Goal: Information Seeking & Learning: Learn about a topic

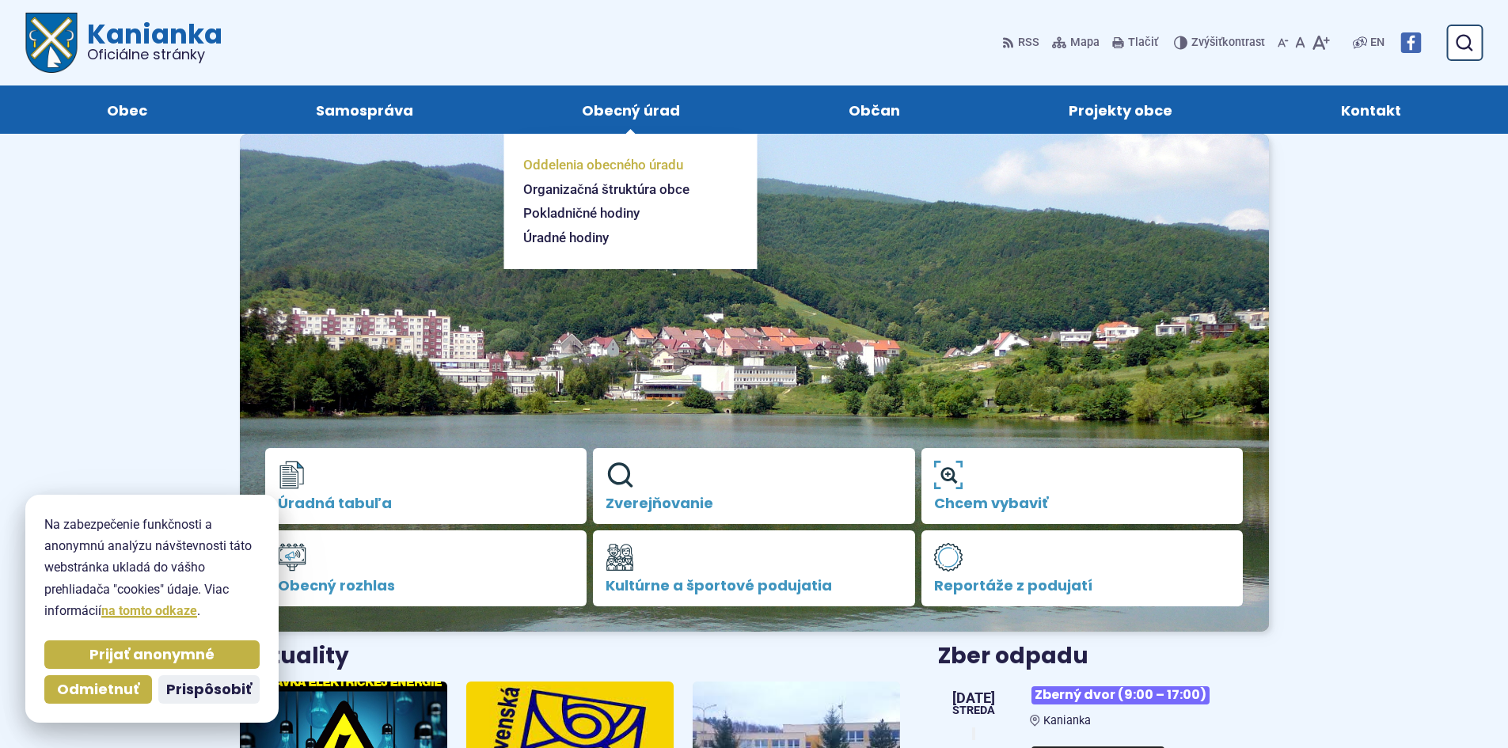
click at [623, 162] on span "Oddelenia obecného úradu" at bounding box center [603, 165] width 160 height 25
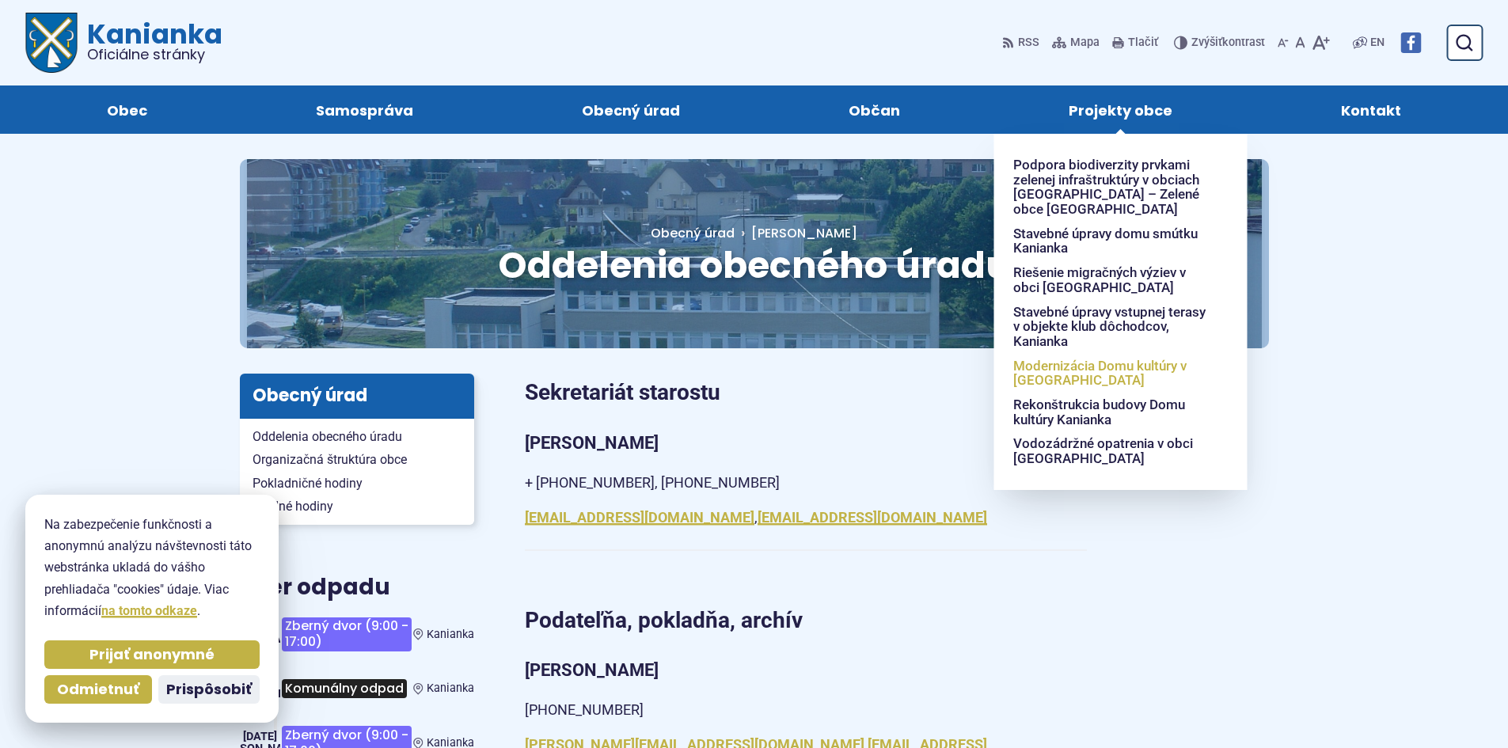
click at [1041, 374] on span "Modernizácia Domu kultúry v [GEOGRAPHIC_DATA]" at bounding box center [1111, 373] width 196 height 39
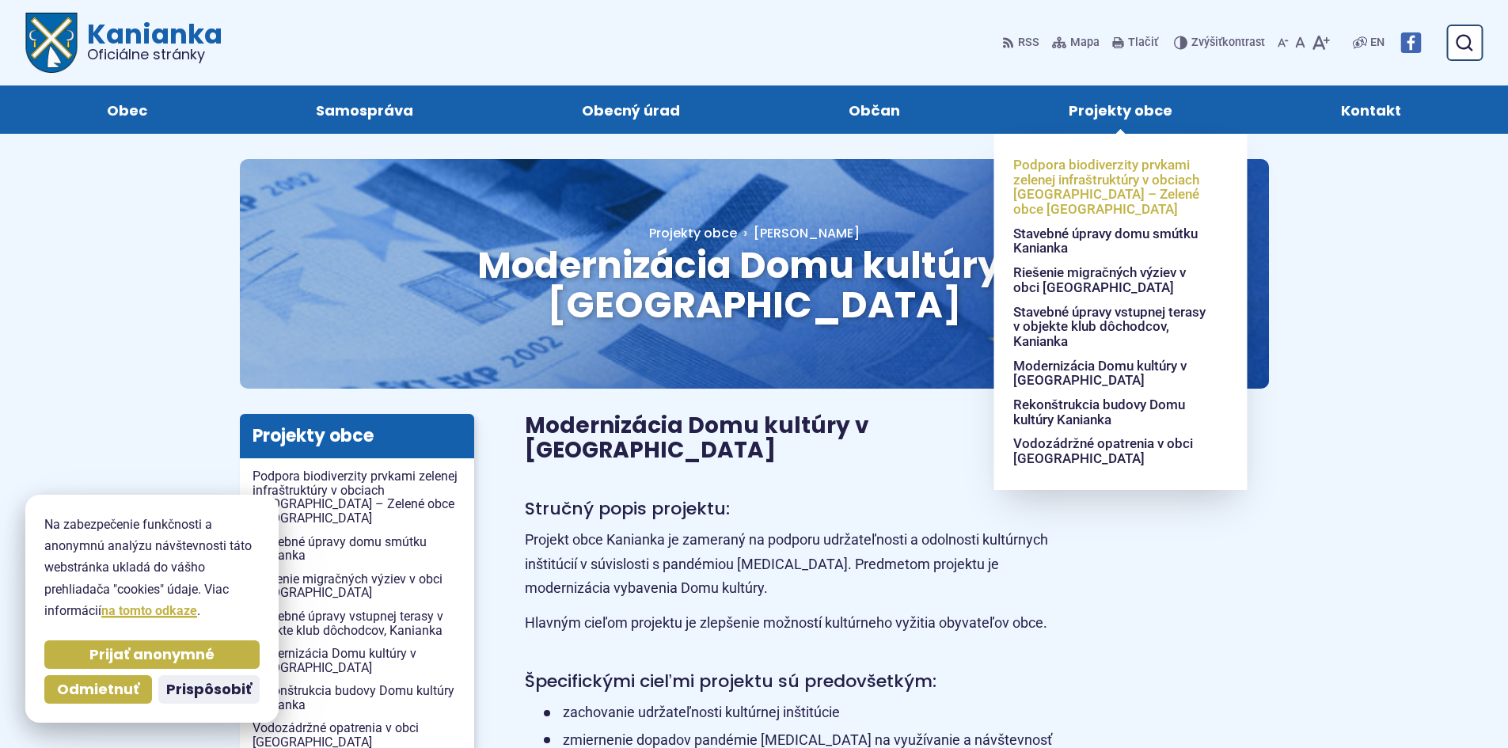
click at [1114, 186] on span "Podpora biodiverzity prvkami zelenej infraštruktúry v obciach [GEOGRAPHIC_DATA]…" at bounding box center [1111, 187] width 196 height 69
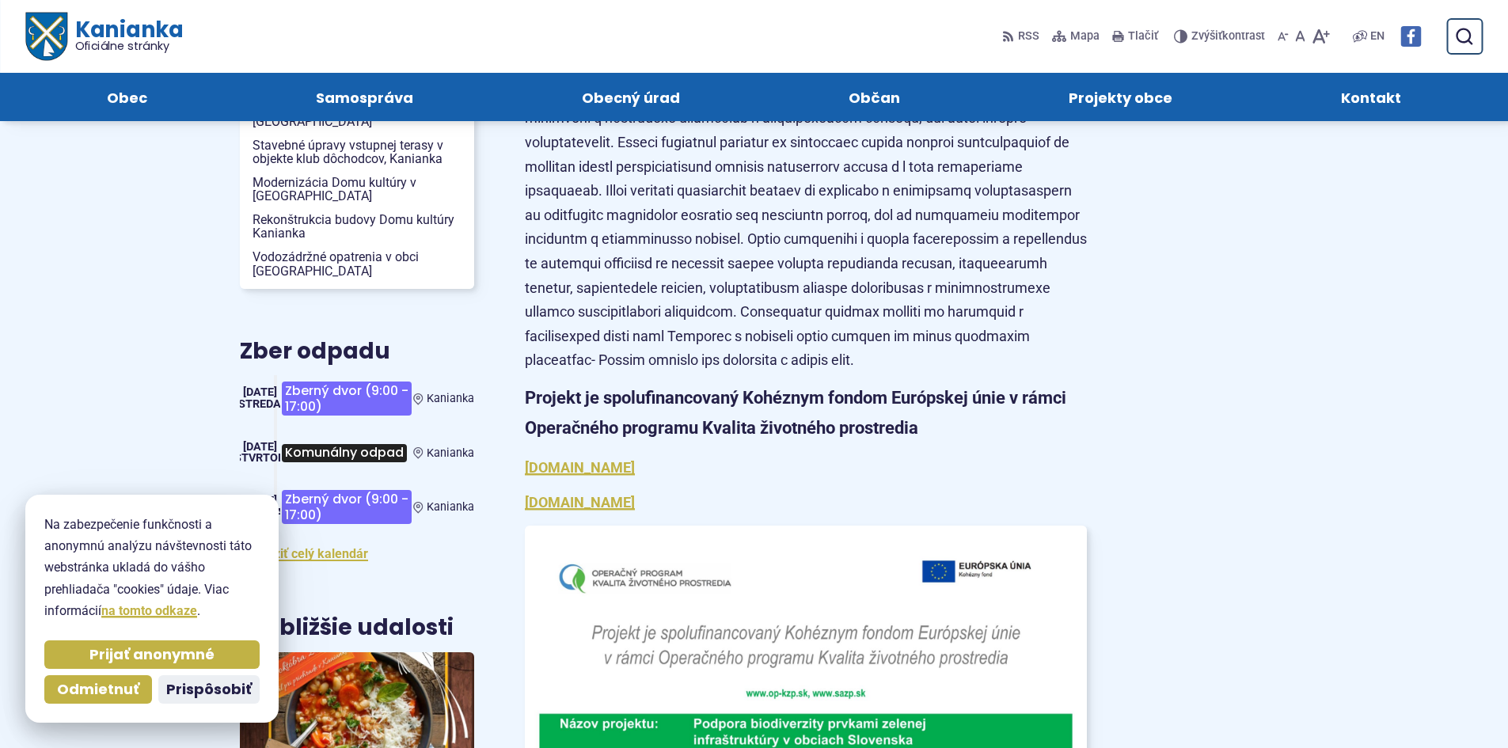
scroll to position [248, 0]
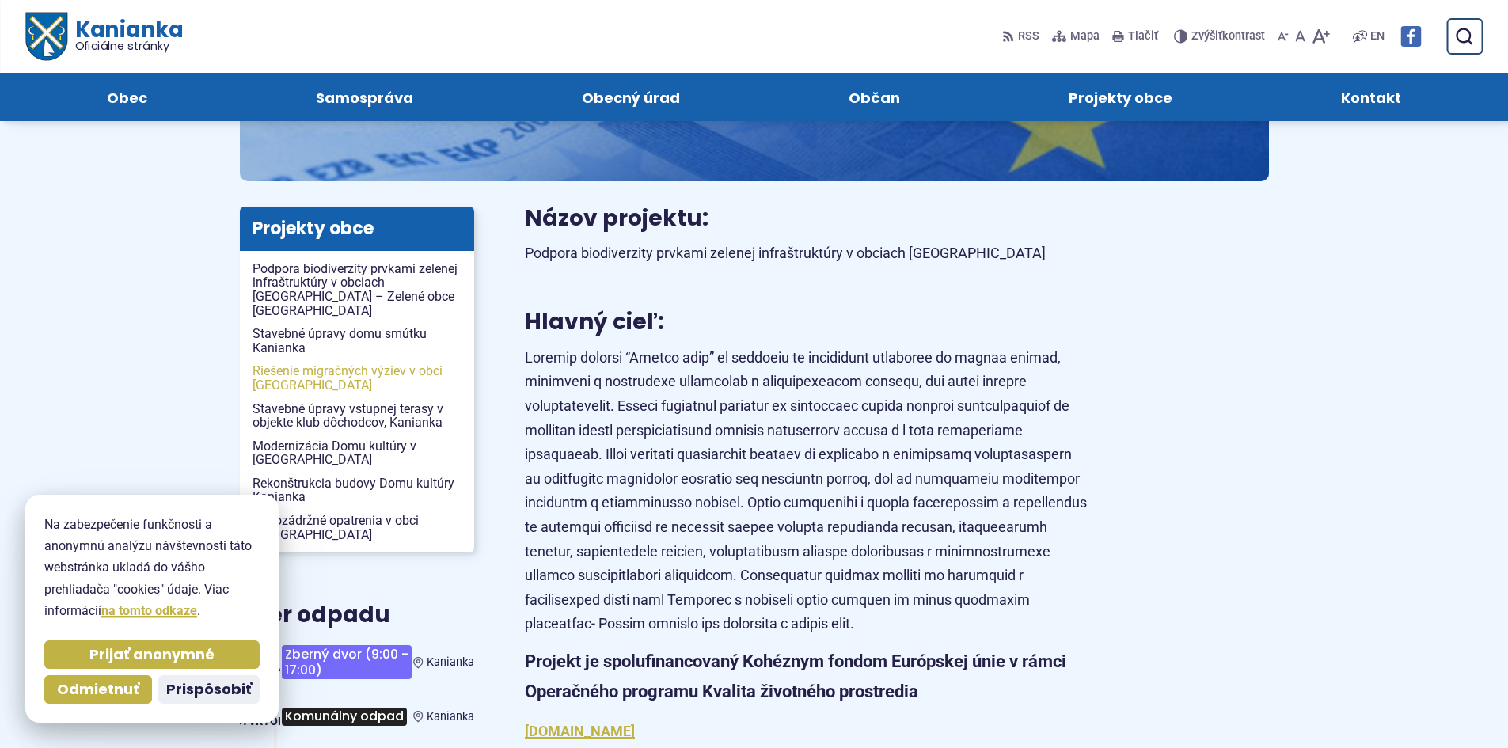
click at [285, 363] on span "Riešenie migračných výziev v obci [GEOGRAPHIC_DATA]" at bounding box center [357, 377] width 209 height 37
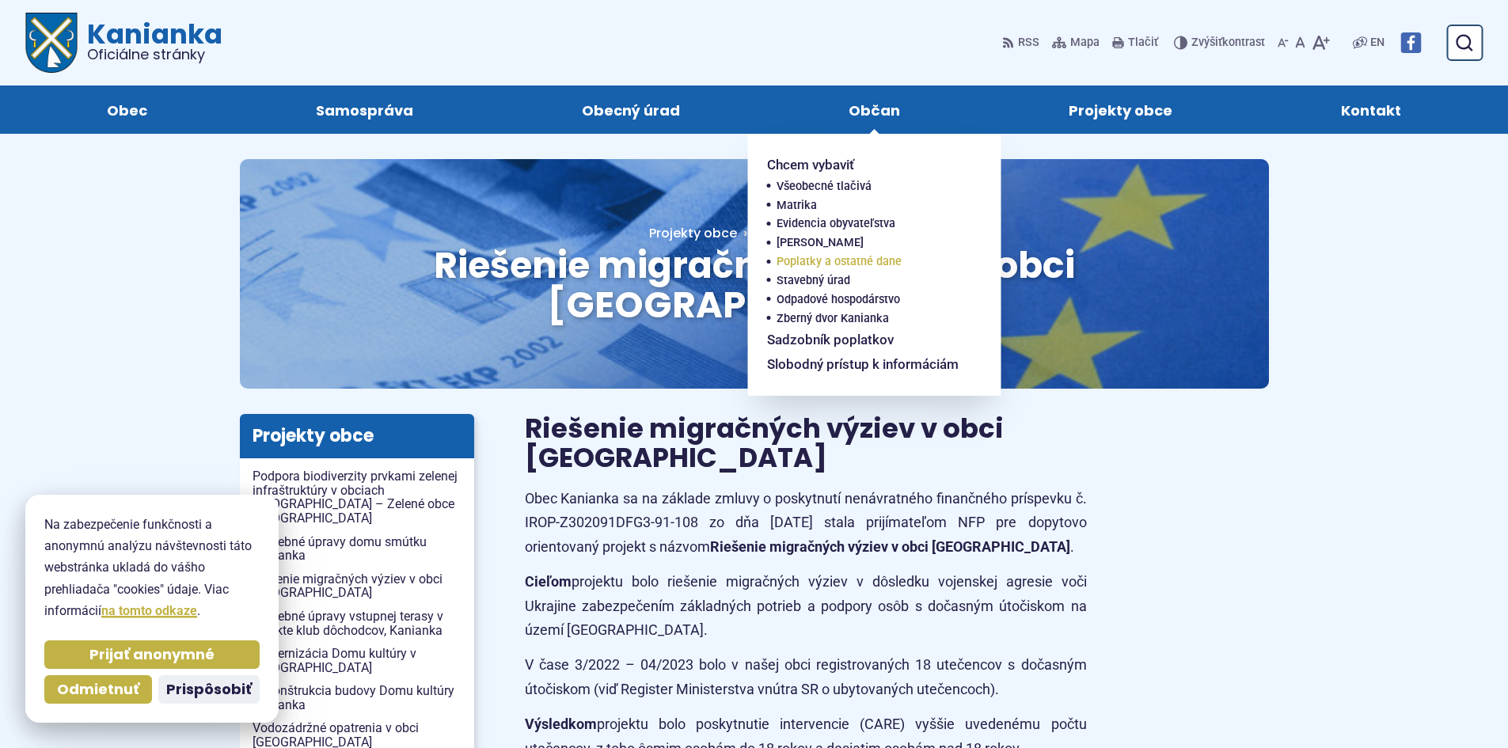
click at [856, 258] on span "Poplatky a ostatné dane" at bounding box center [839, 262] width 125 height 19
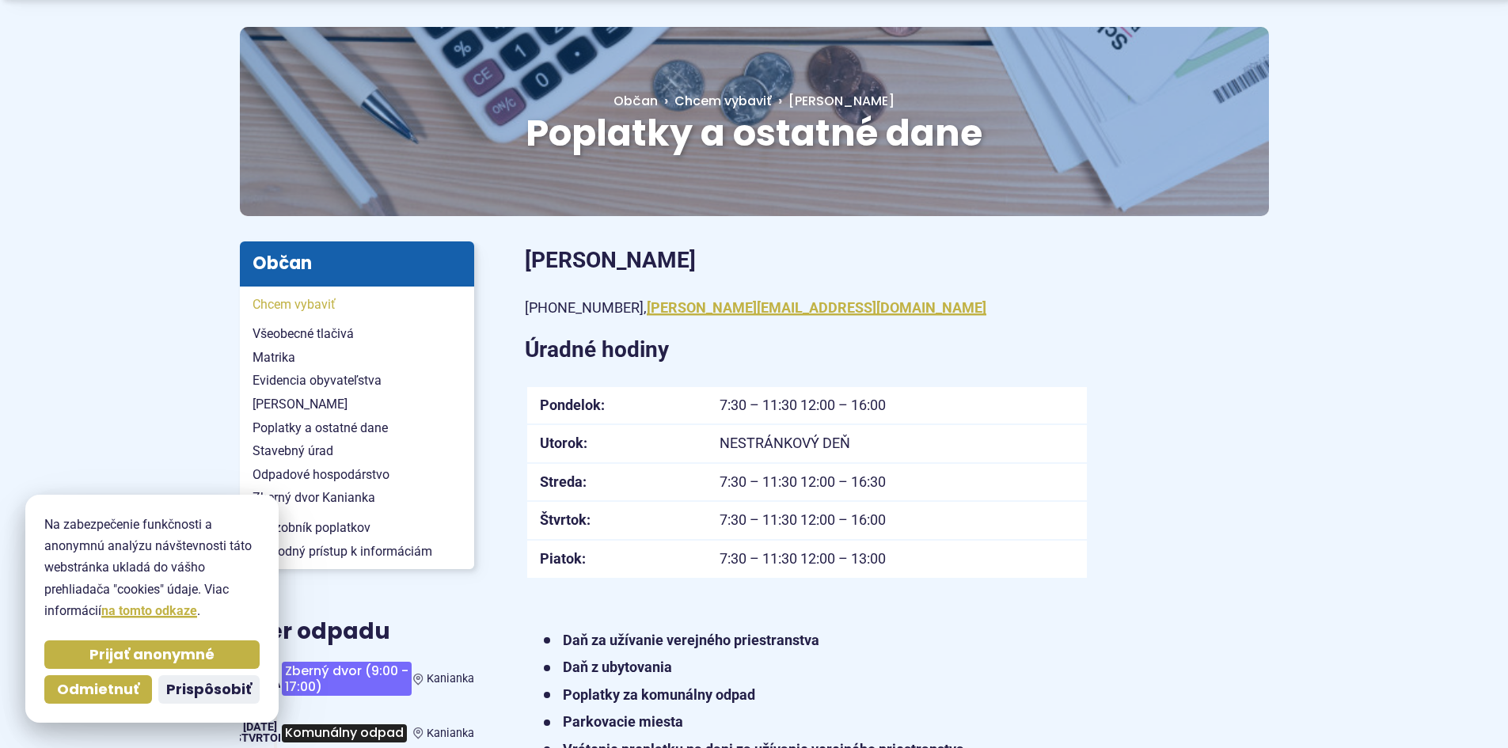
scroll to position [264, 0]
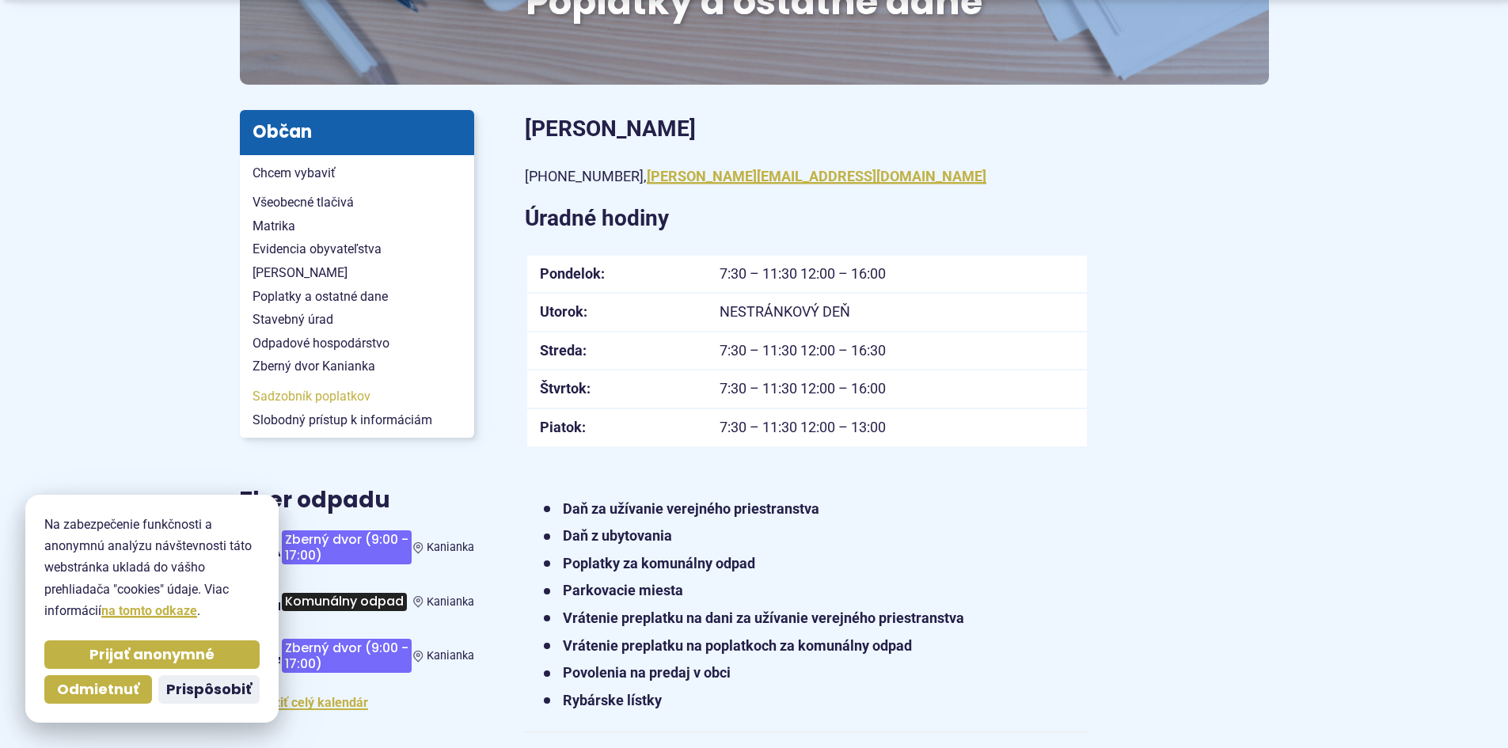
click at [351, 393] on span "Sadzobník poplatkov" at bounding box center [357, 397] width 209 height 24
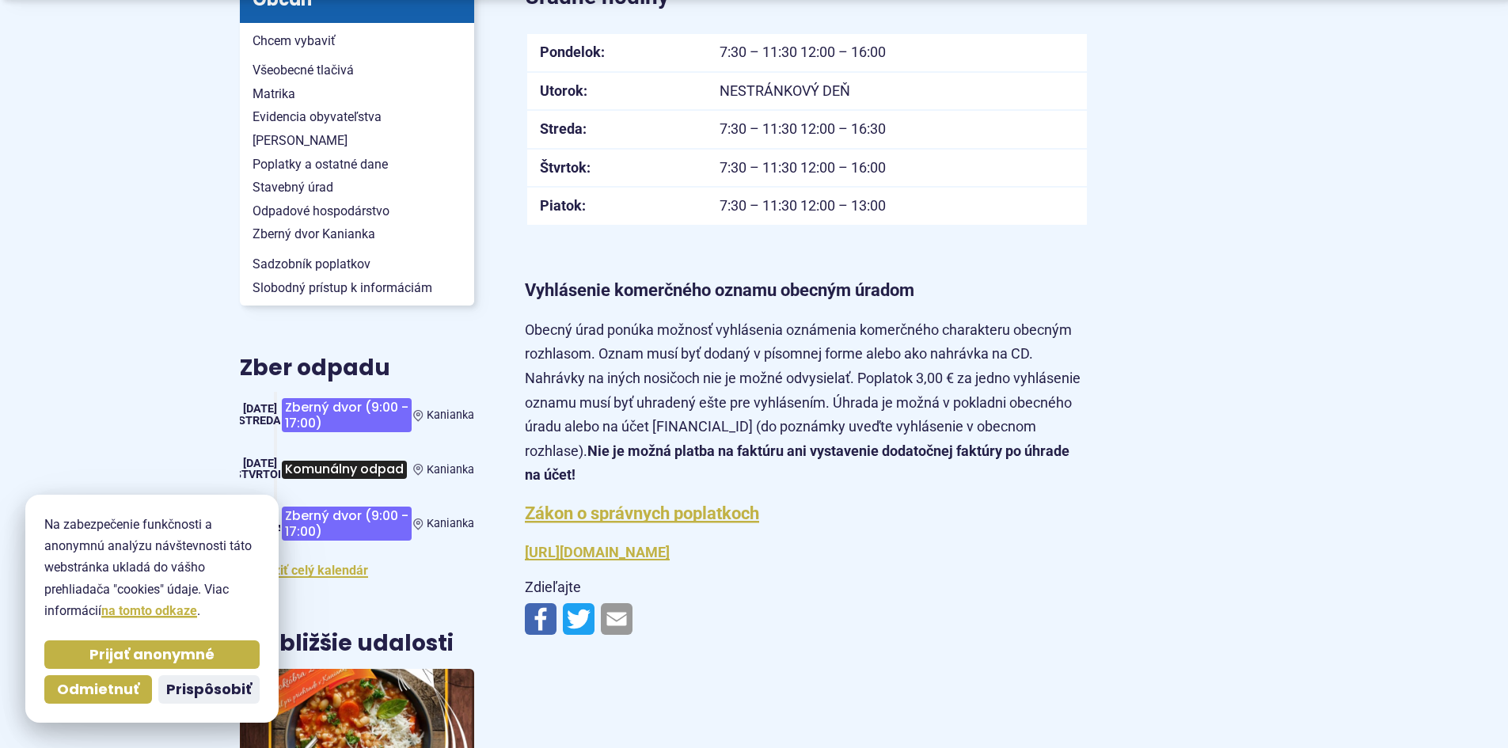
scroll to position [528, 0]
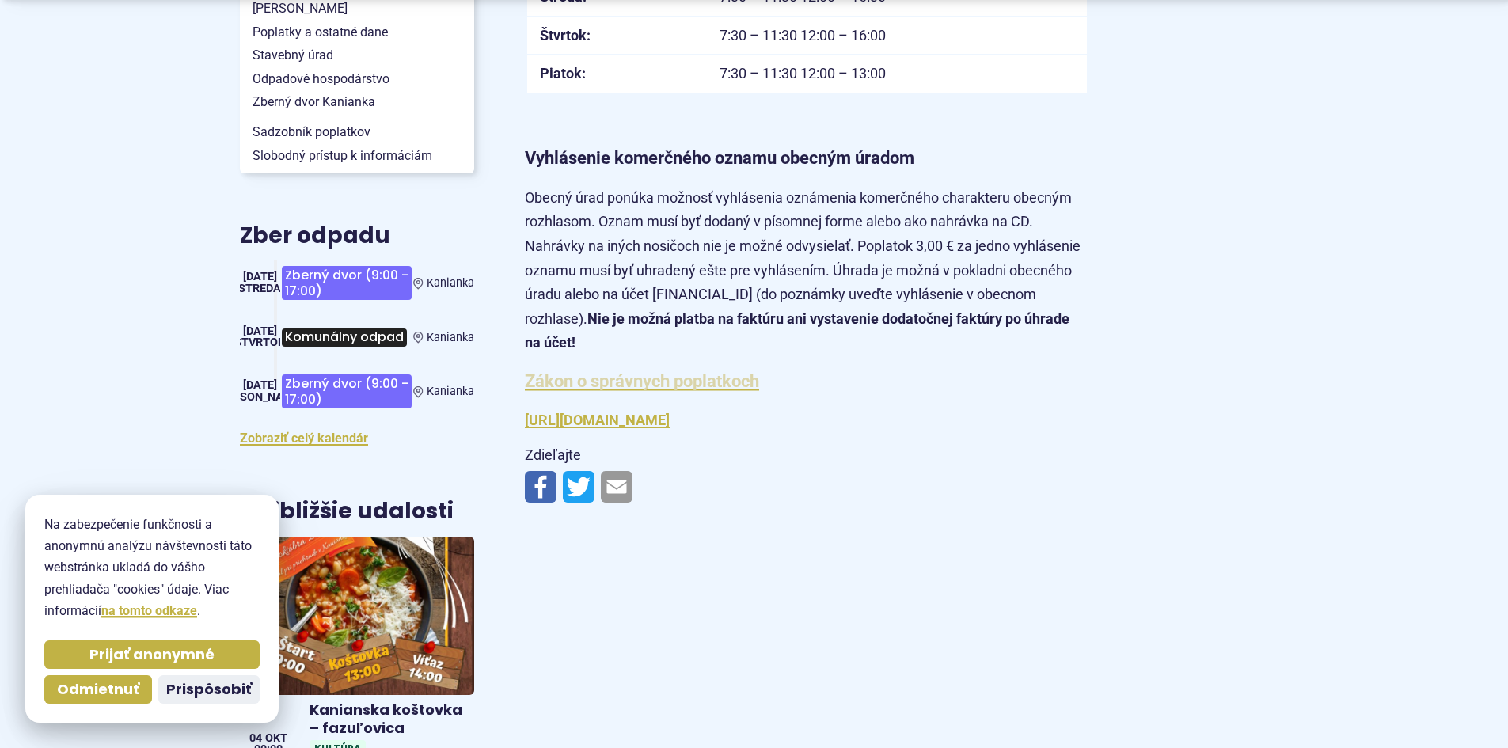
click at [676, 382] on strong "Zákon o správnych poplatkoch" at bounding box center [642, 381] width 234 height 20
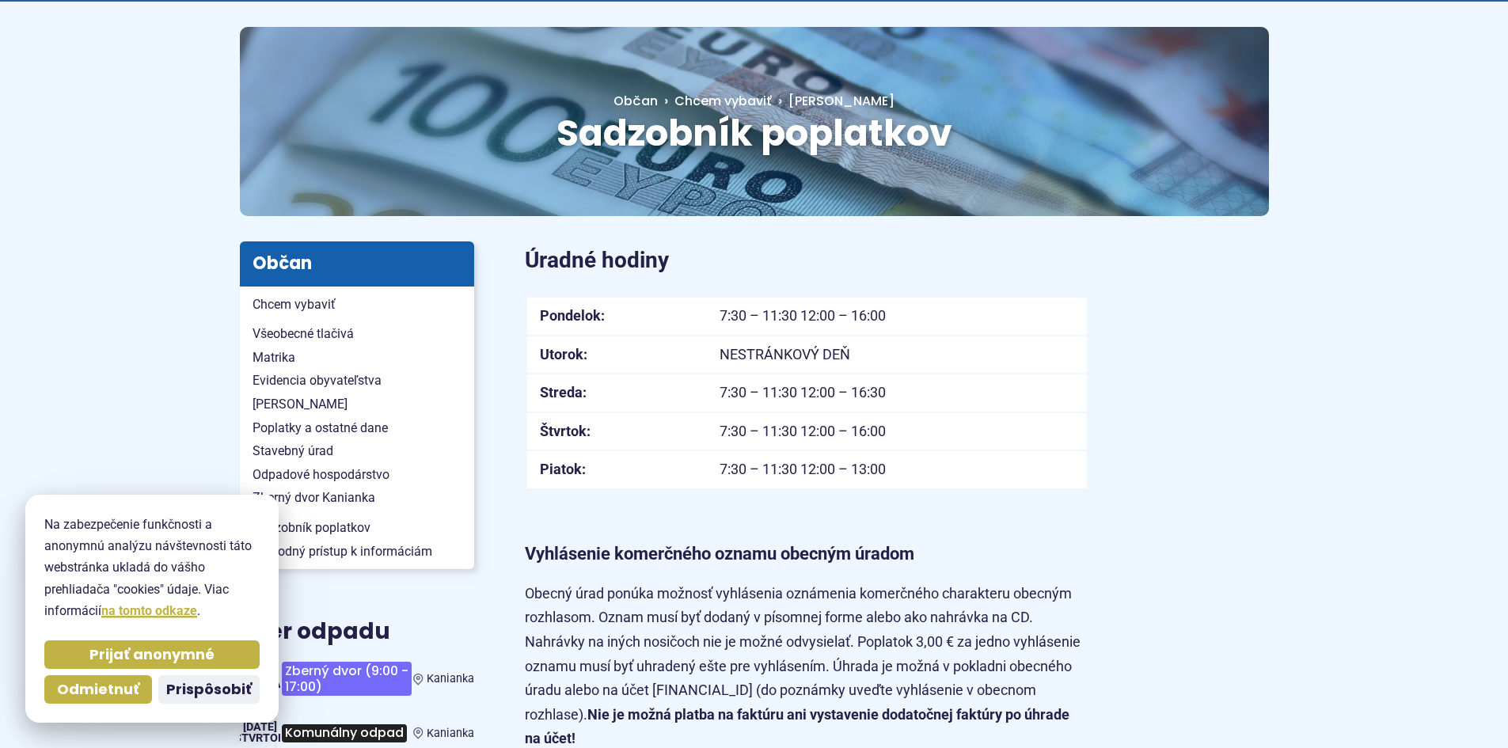
scroll to position [0, 0]
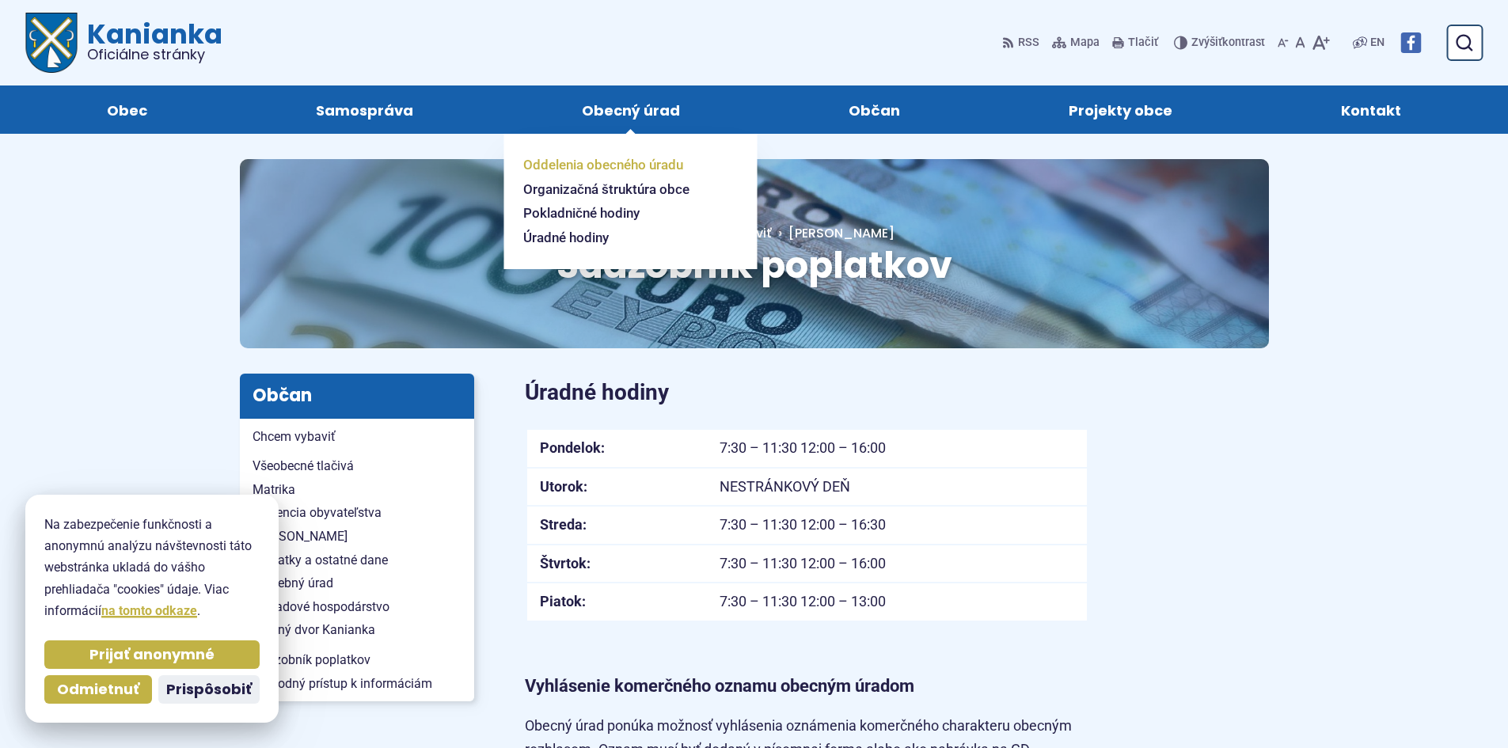
click at [580, 165] on span "Oddelenia obecného úradu" at bounding box center [603, 165] width 160 height 25
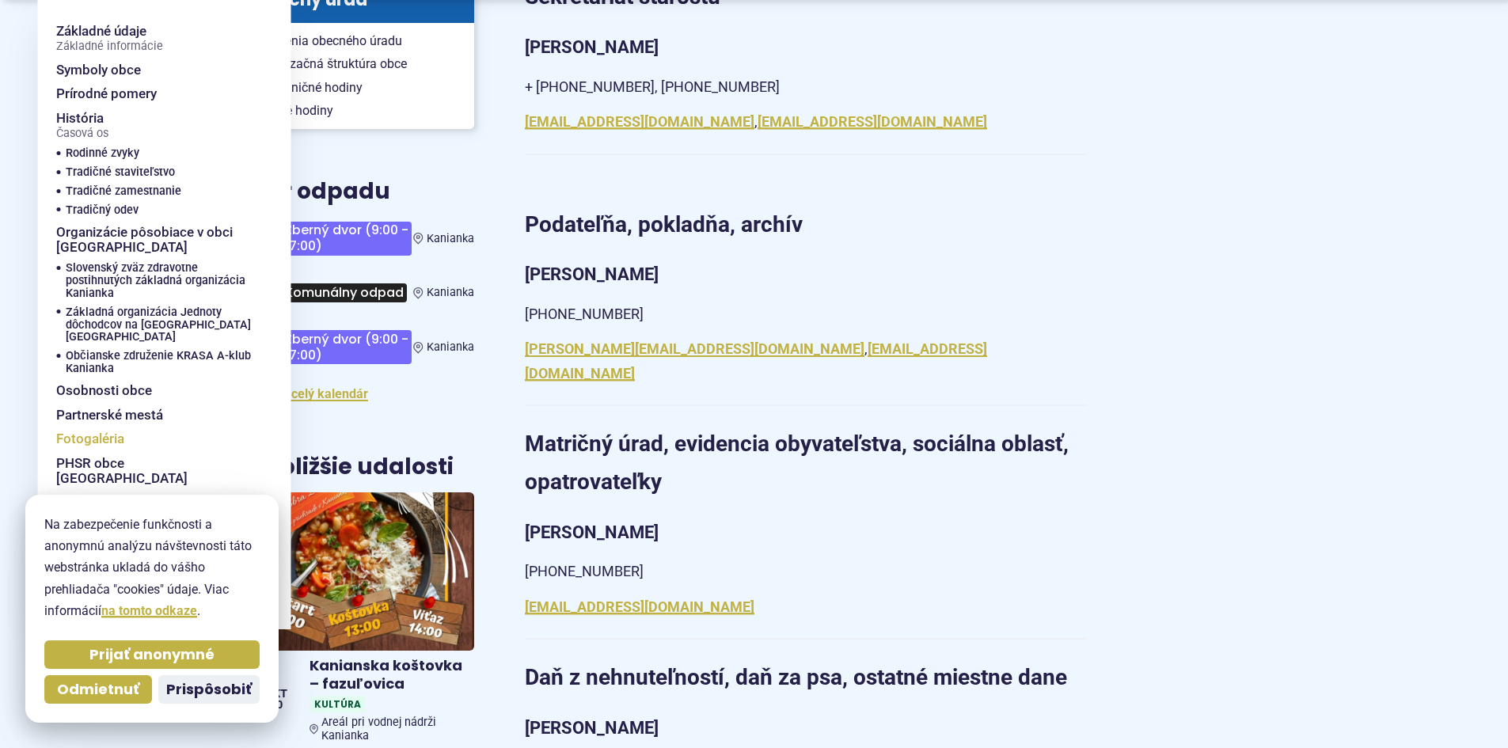
scroll to position [528, 0]
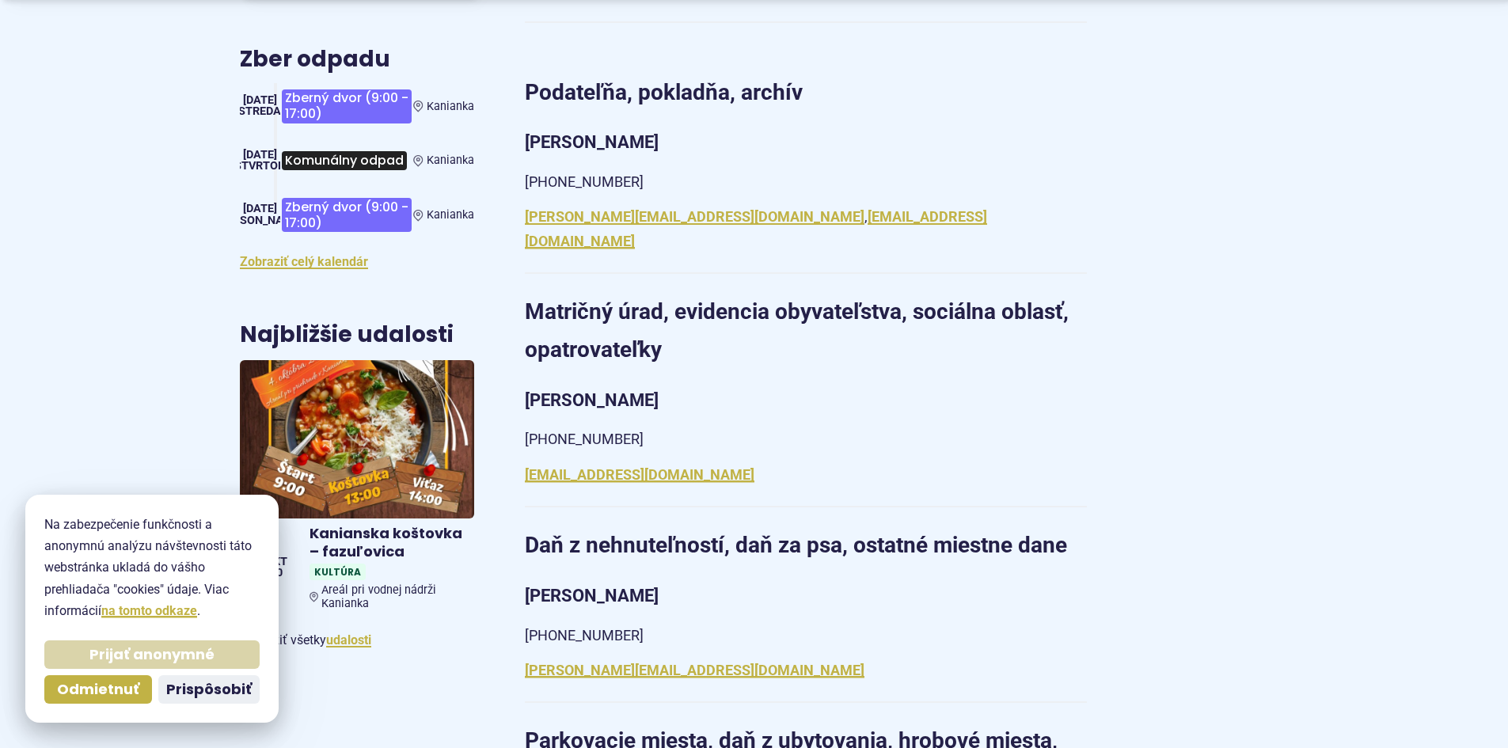
click at [157, 658] on span "Prijať anonymné" at bounding box center [151, 655] width 125 height 18
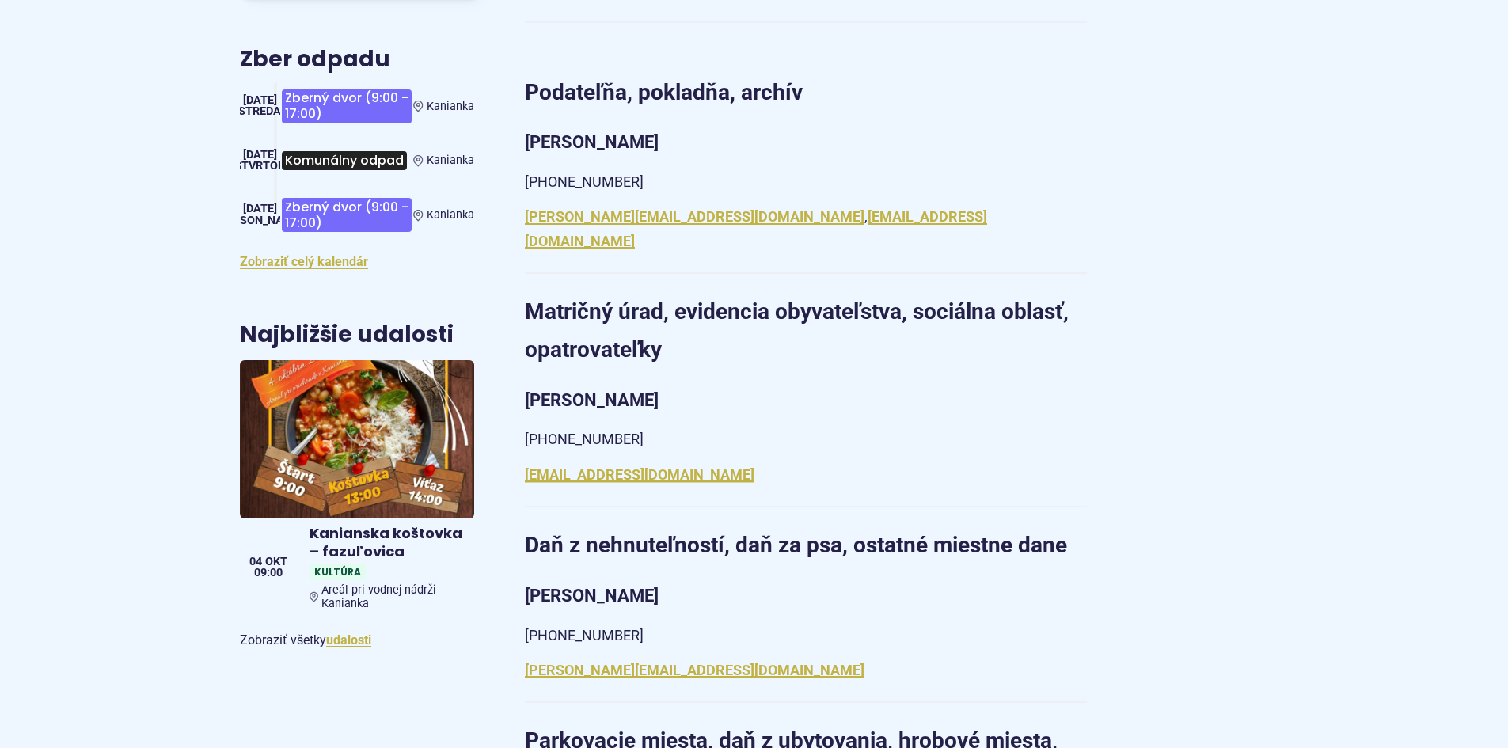
scroll to position [0, 0]
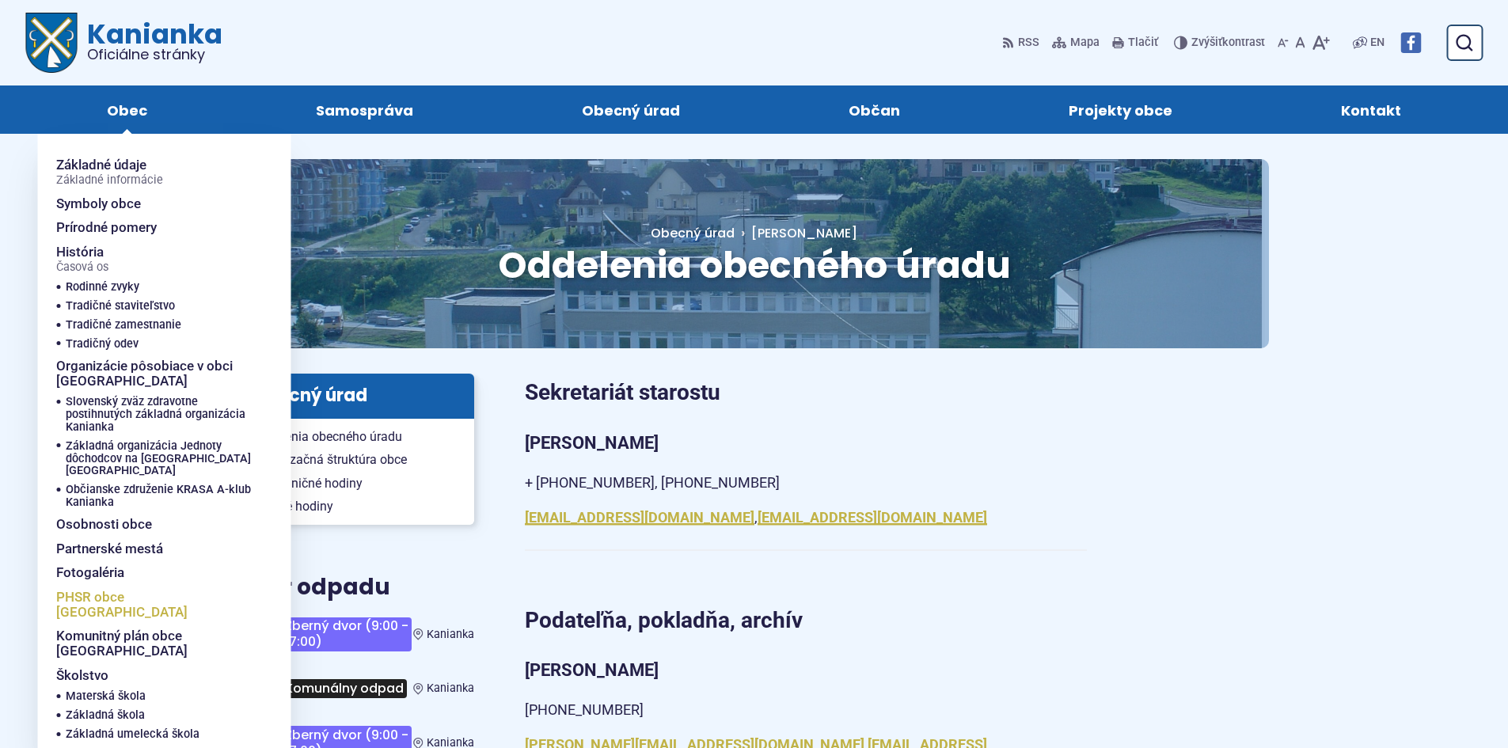
click at [93, 585] on span "PHSR obce [GEOGRAPHIC_DATA]" at bounding box center [154, 604] width 196 height 39
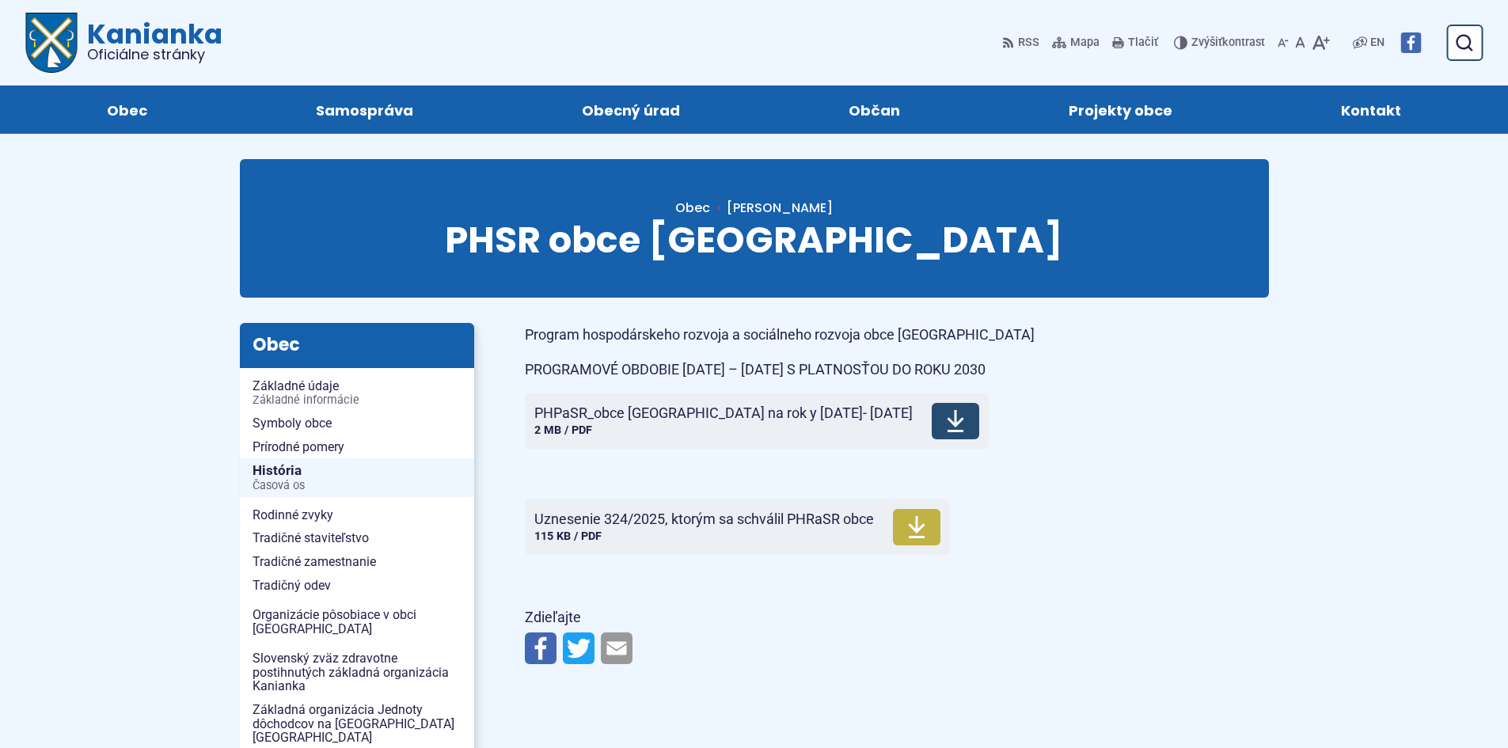
click at [946, 420] on icon at bounding box center [955, 420] width 19 height 25
click at [707, 523] on span "Uznesenie 324/2025, ktorým sa schválil PHRaSR obce" at bounding box center [704, 519] width 340 height 16
click at [353, 668] on span "Slovenský zväz zdravotne postihnutých základná organizácia Kanianka" at bounding box center [357, 672] width 209 height 51
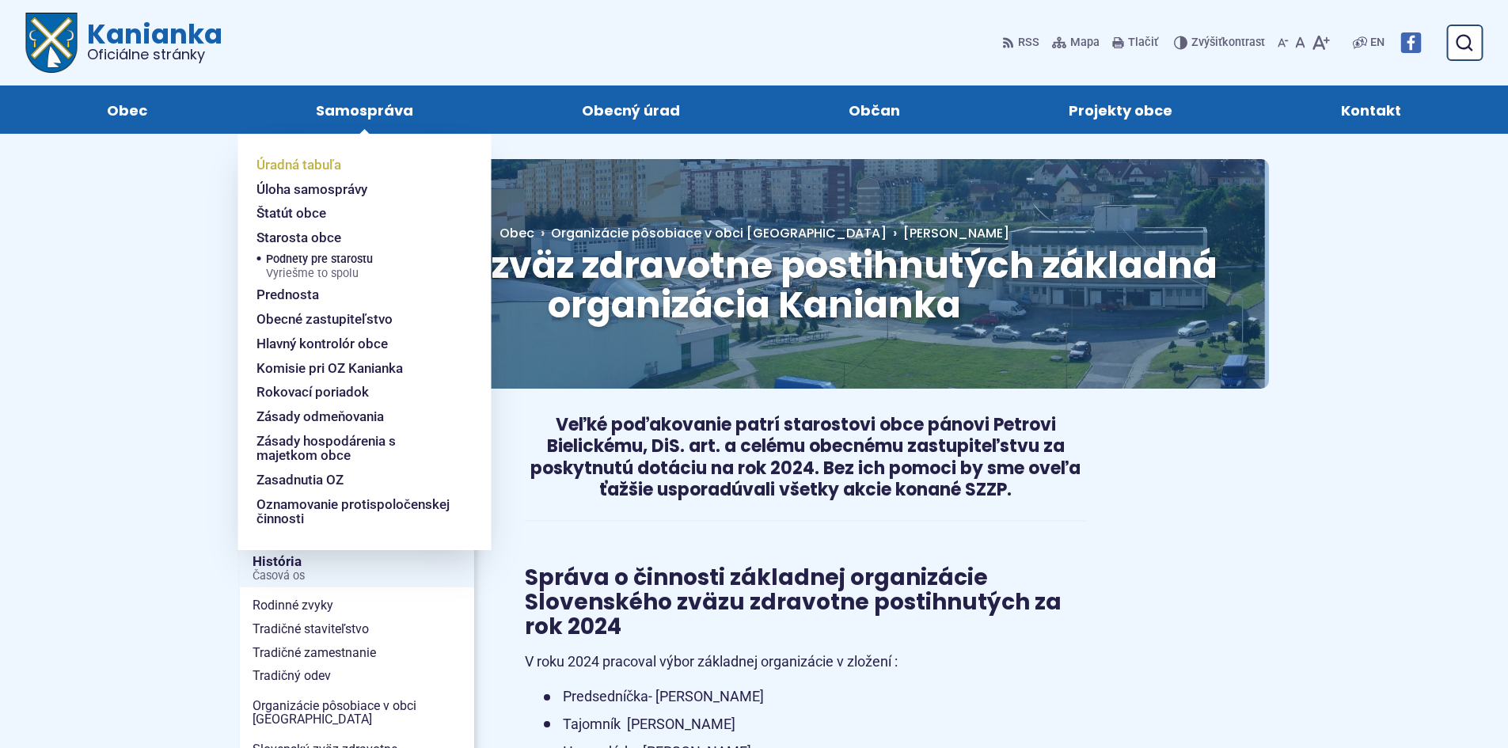
click at [290, 166] on span "Úradná tabuľa" at bounding box center [298, 165] width 85 height 25
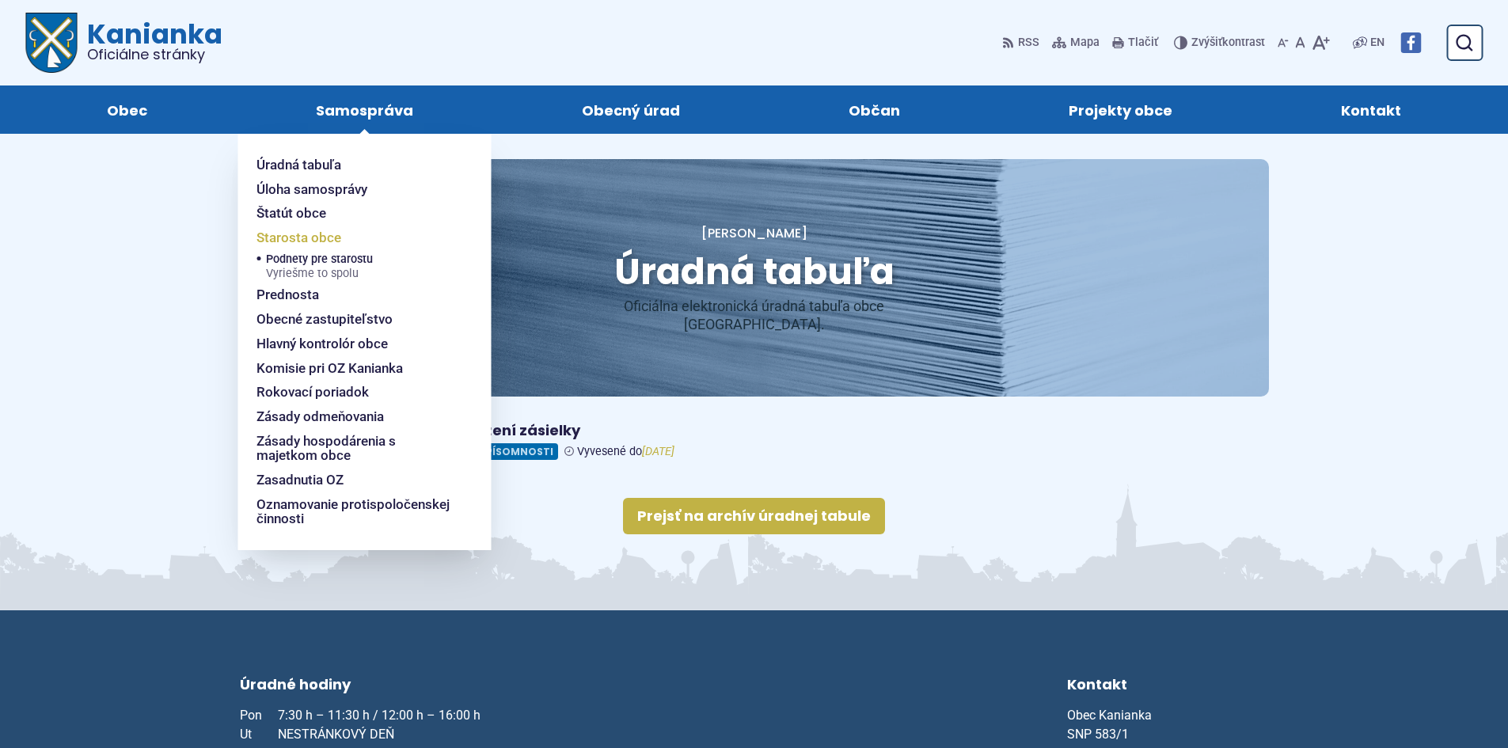
click at [275, 241] on span "Starosta obce" at bounding box center [298, 238] width 85 height 25
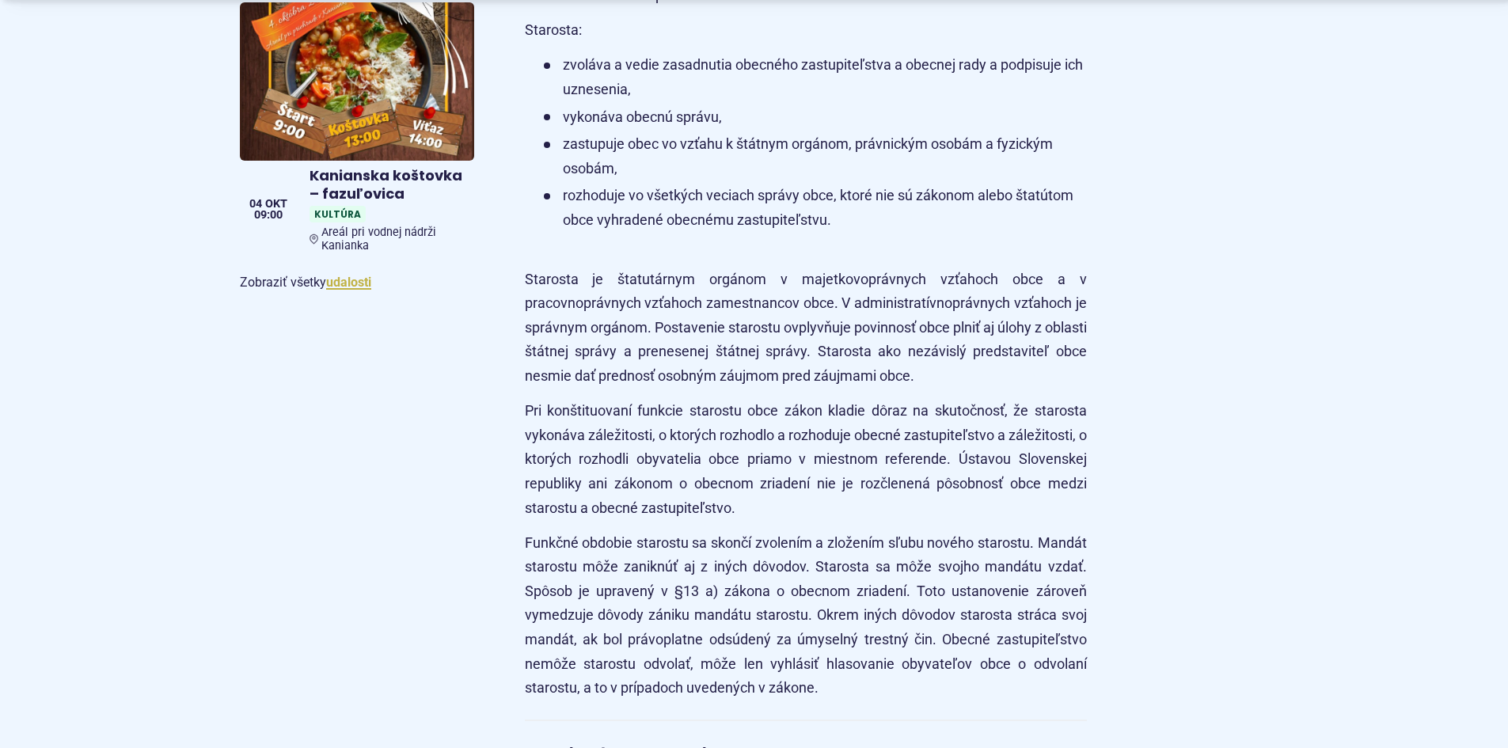
scroll to position [1583, 0]
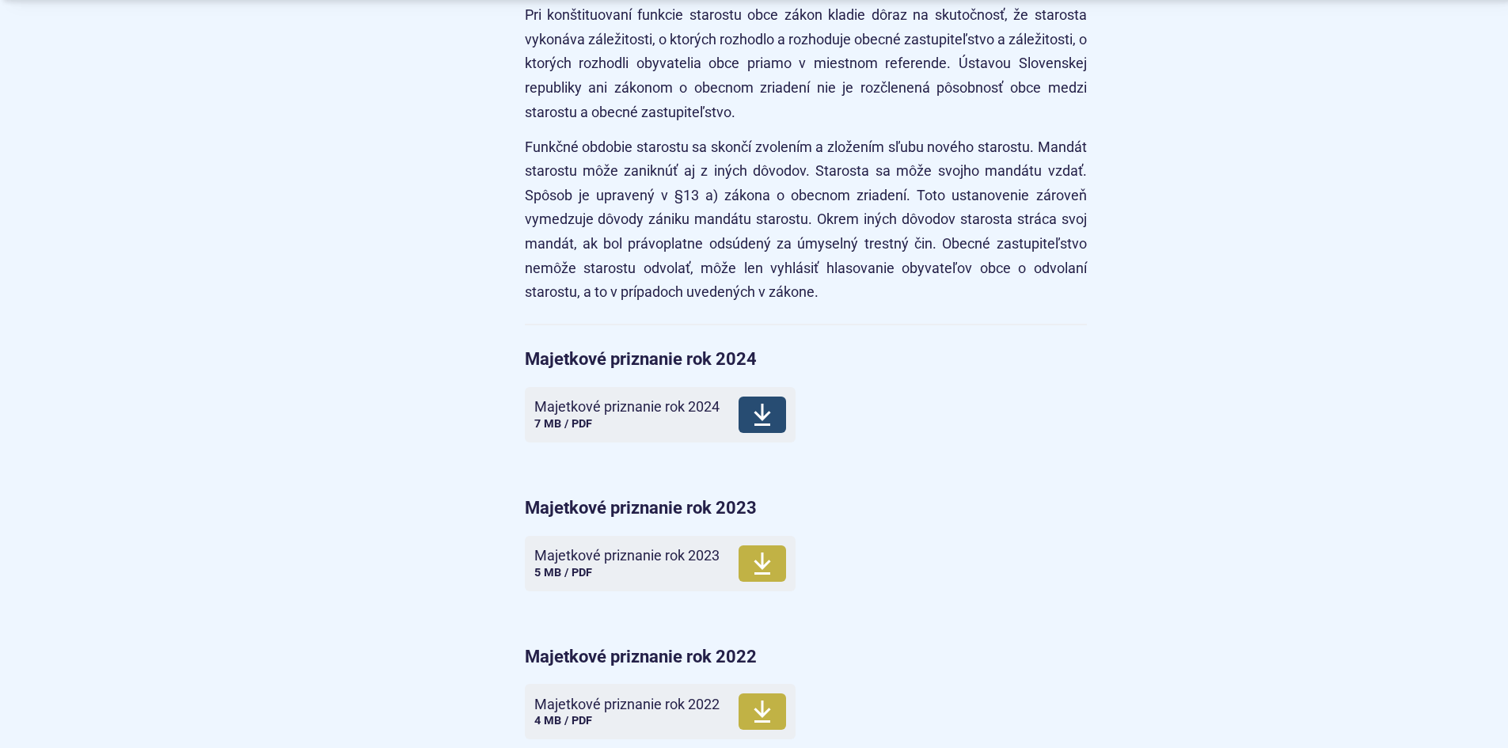
click at [759, 413] on icon at bounding box center [762, 414] width 19 height 25
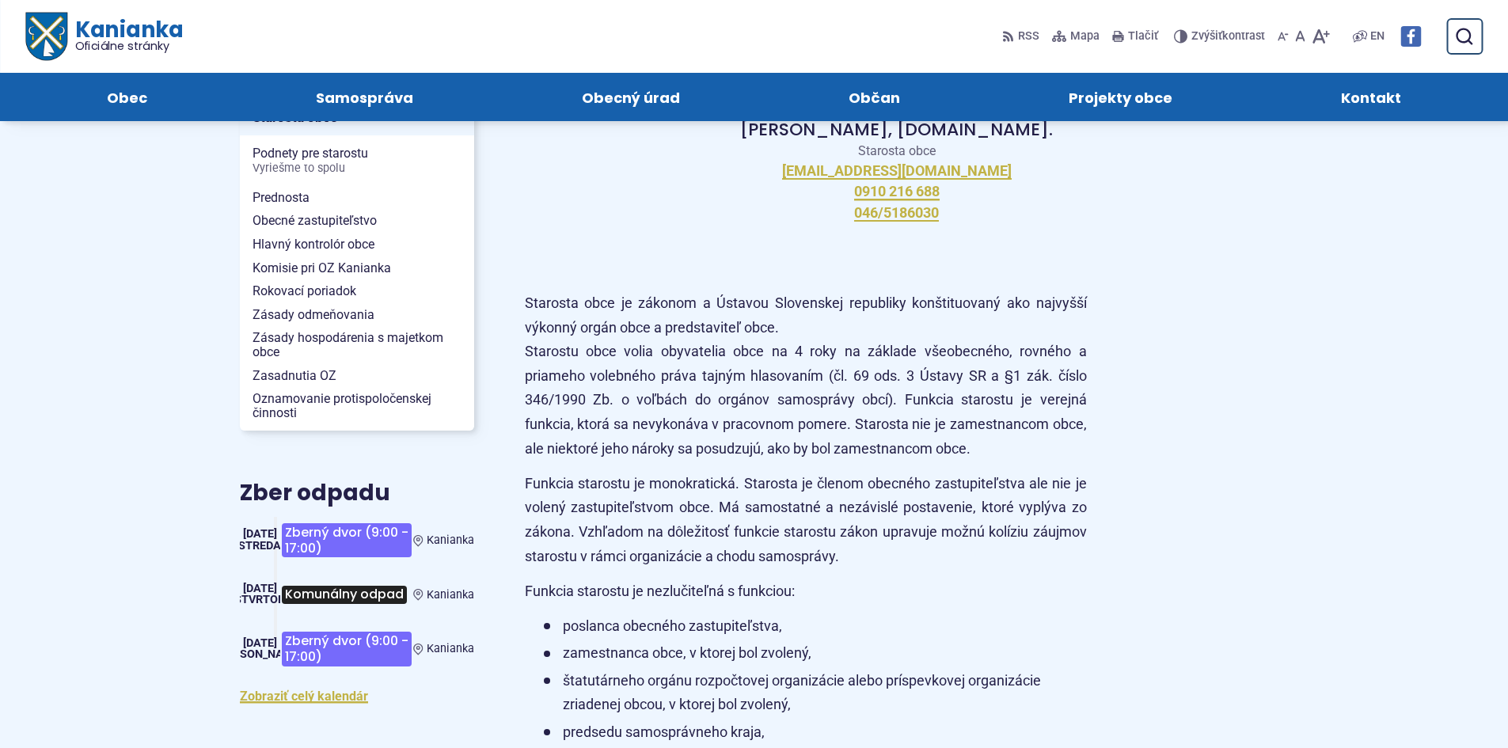
scroll to position [264, 0]
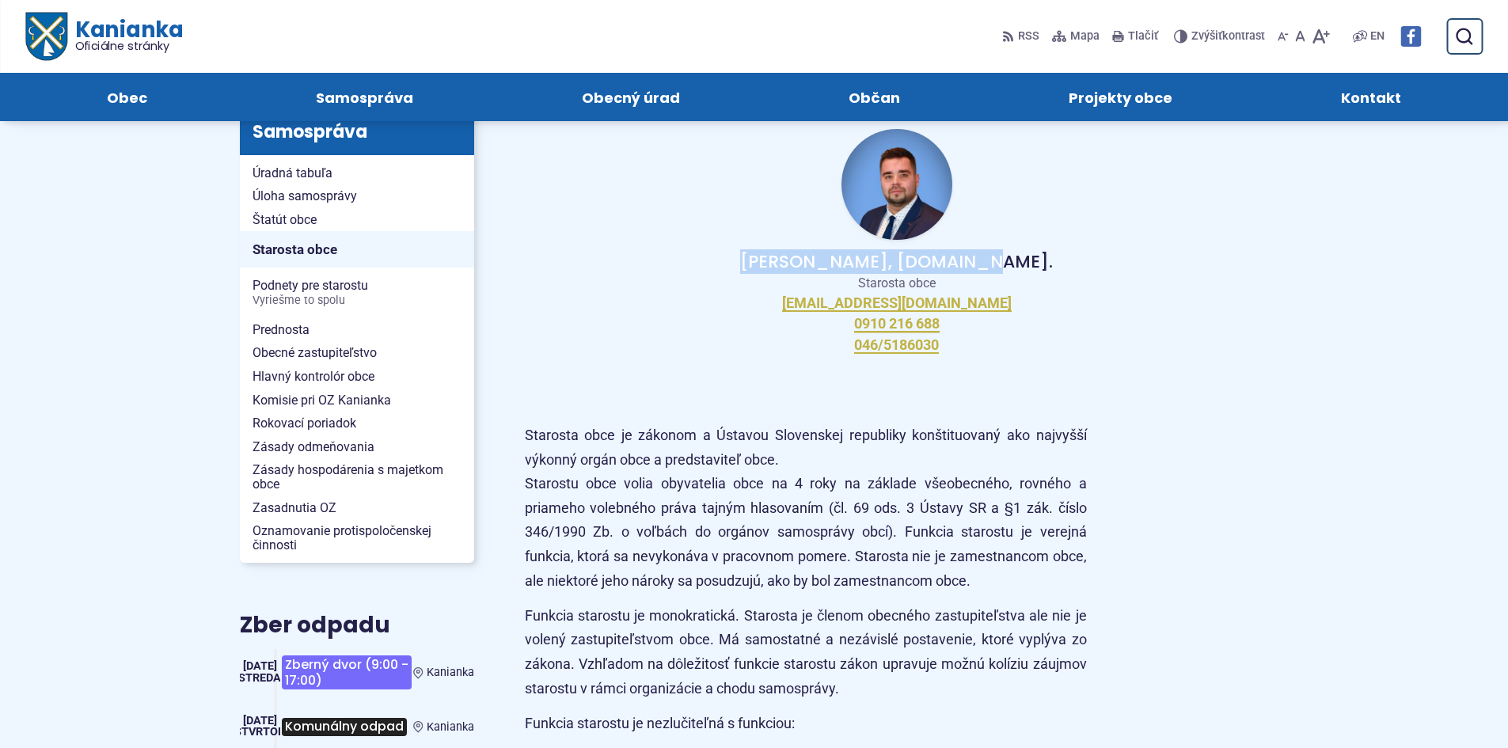
drag, startPoint x: 802, startPoint y: 260, endPoint x: 1003, endPoint y: 267, distance: 201.2
click at [1003, 267] on p "Peter Bielický, DiS.art." at bounding box center [896, 262] width 693 height 19
copy p "Peter Bielický, DiS.art."
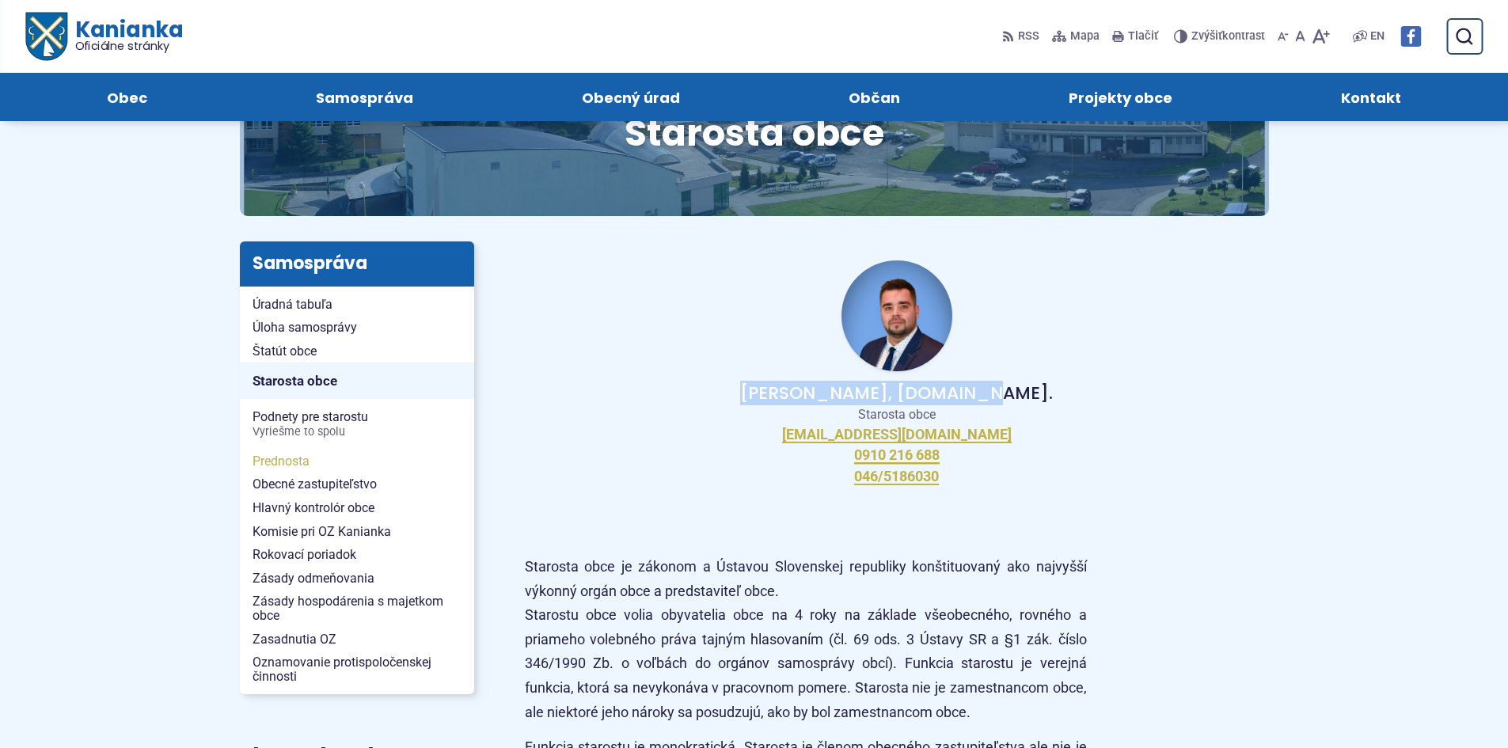
click at [278, 462] on span "Prednosta" at bounding box center [357, 462] width 209 height 24
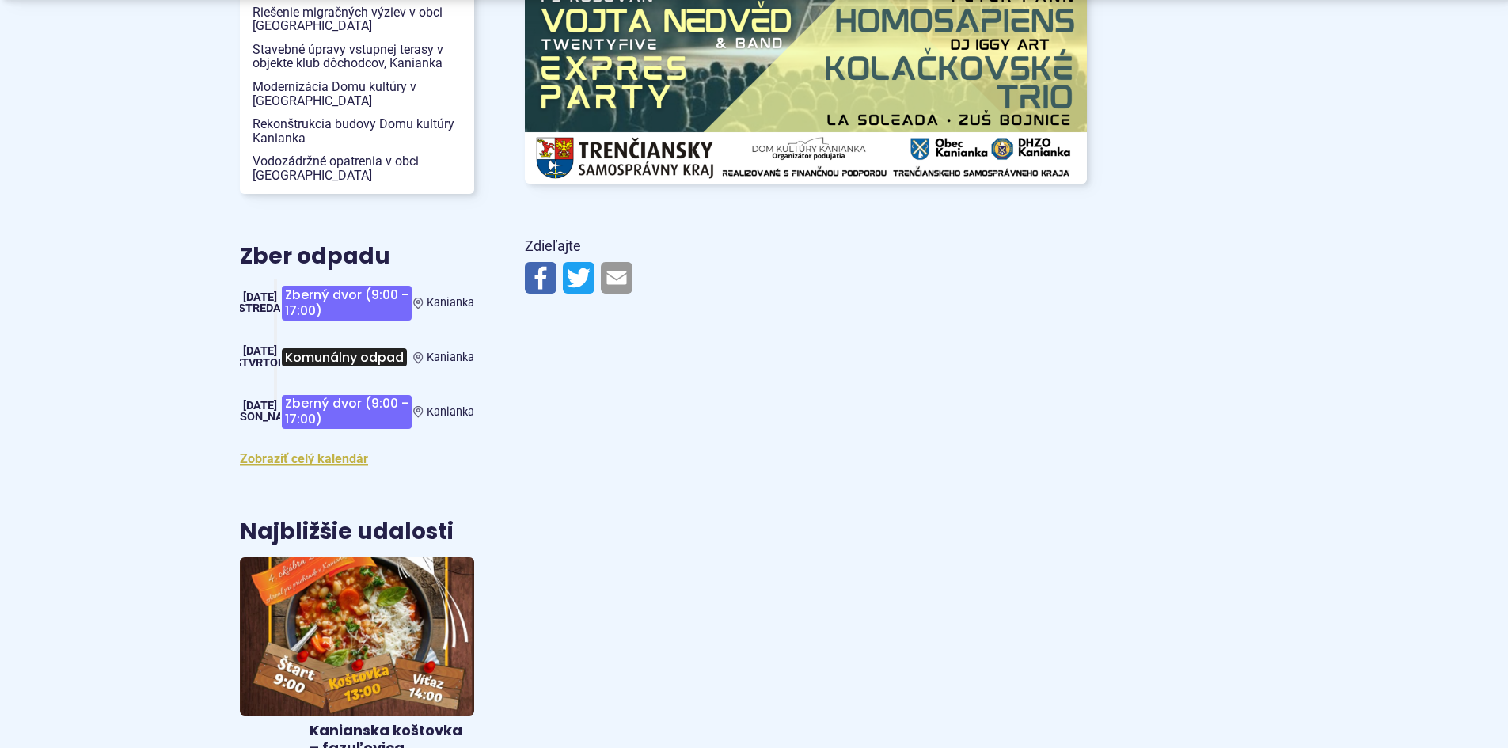
scroll to position [2243, 0]
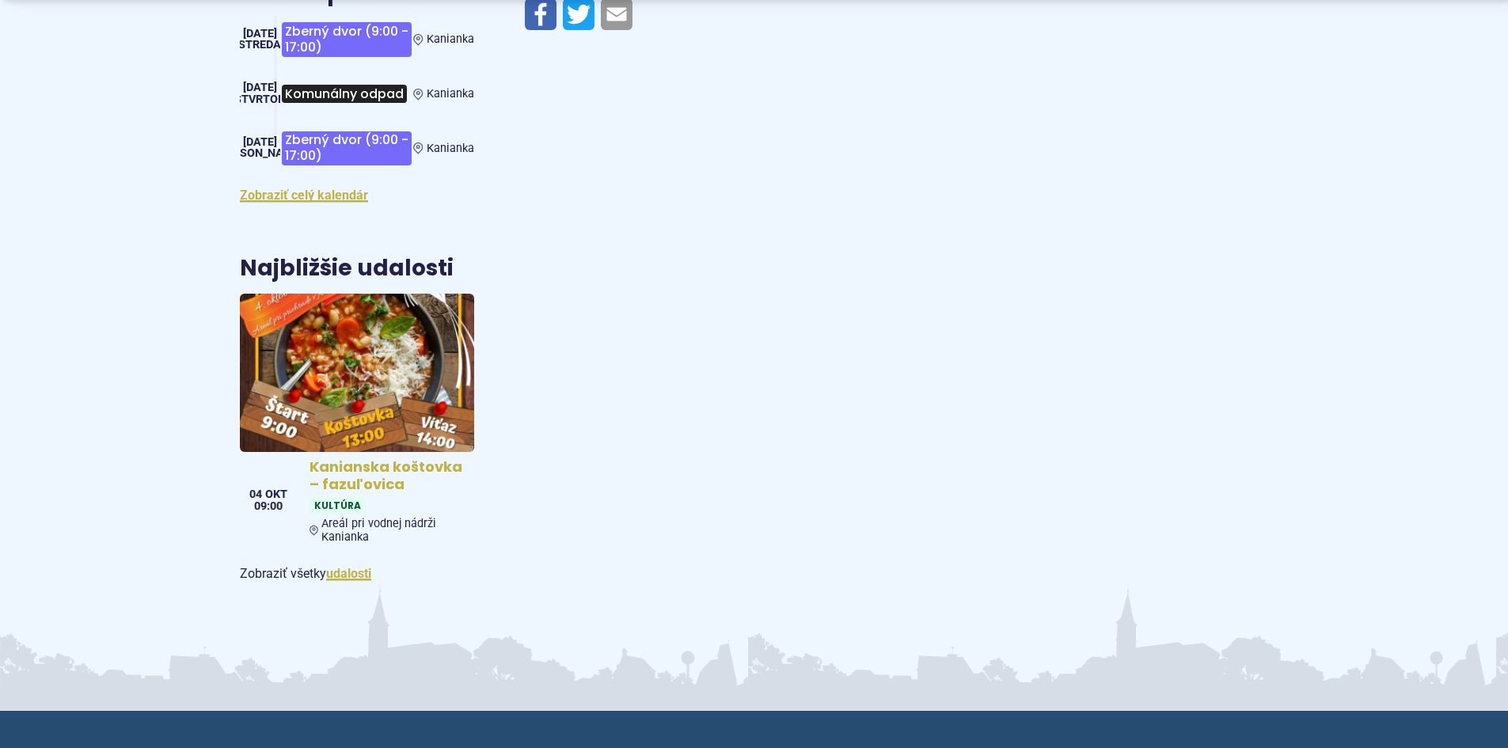
click at [383, 458] on h4 "Kanianska koštovka – fazuľovica" at bounding box center [389, 476] width 158 height 36
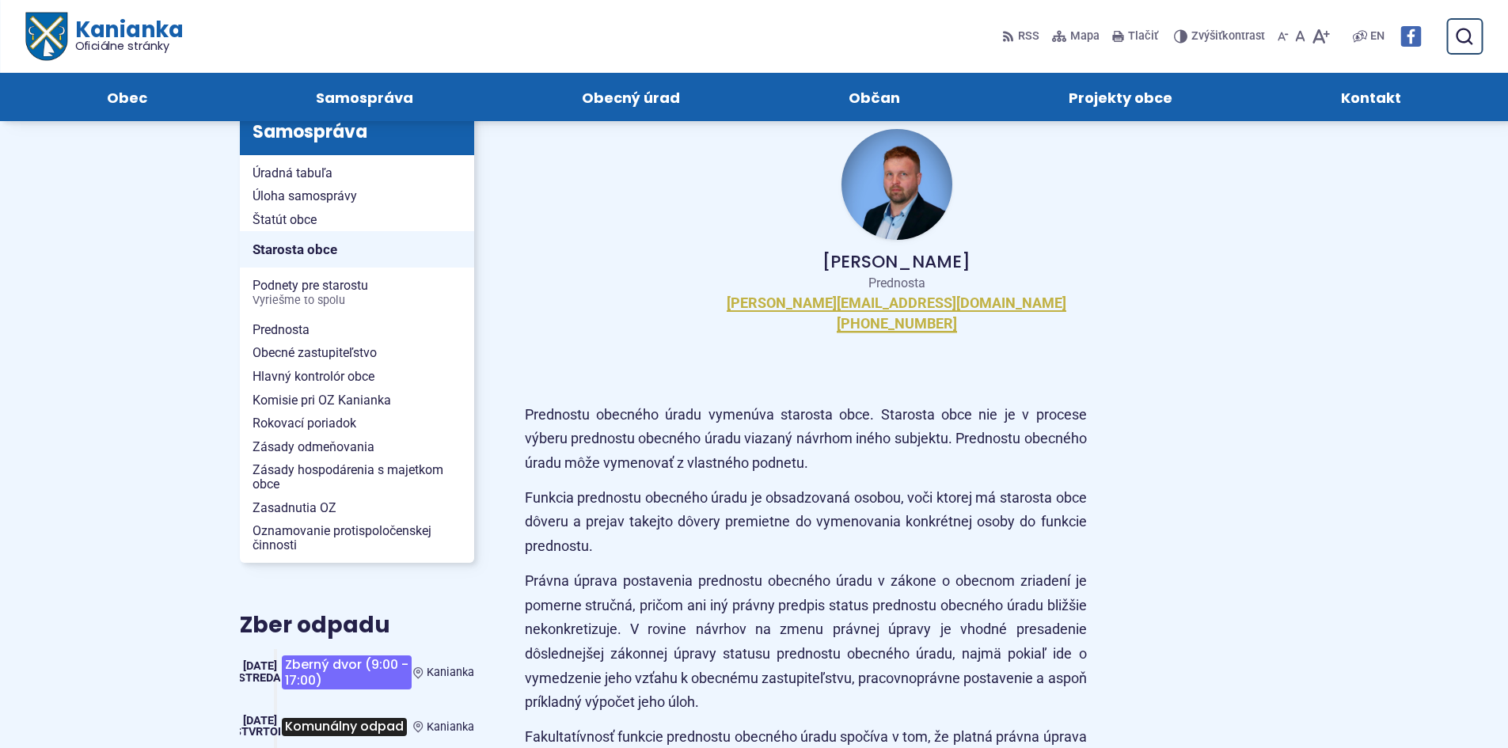
scroll to position [132, 0]
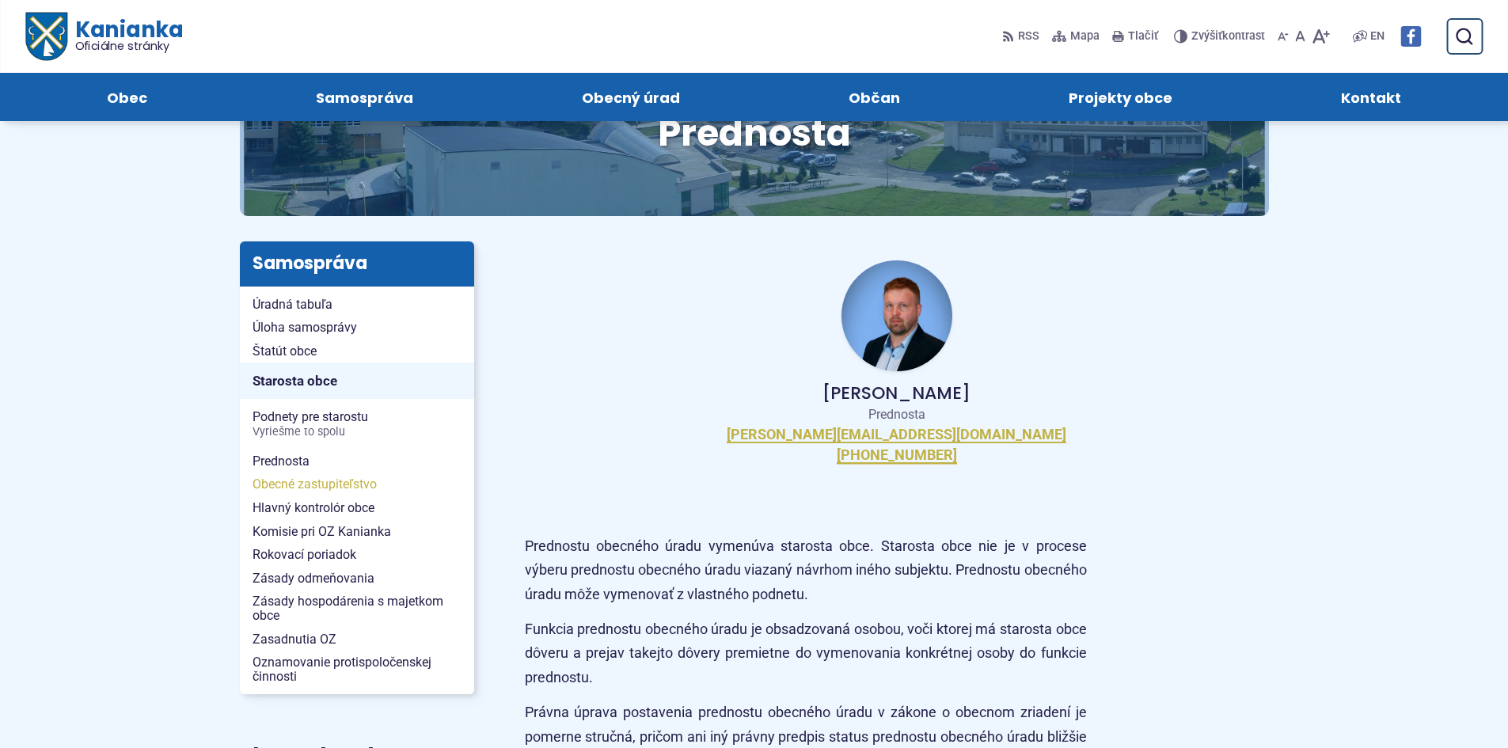
click at [337, 485] on span "Obecné zastupiteľstvo" at bounding box center [357, 485] width 209 height 24
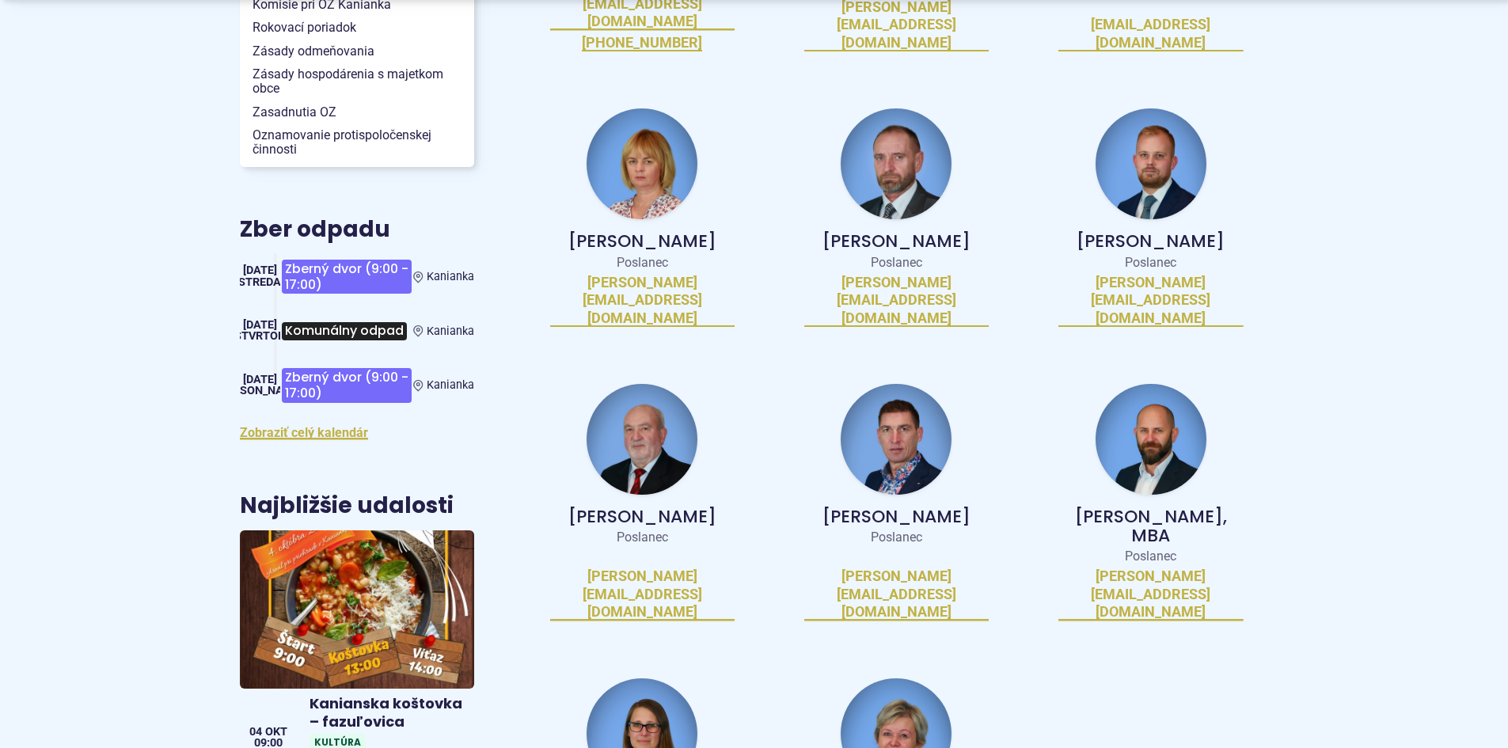
scroll to position [264, 0]
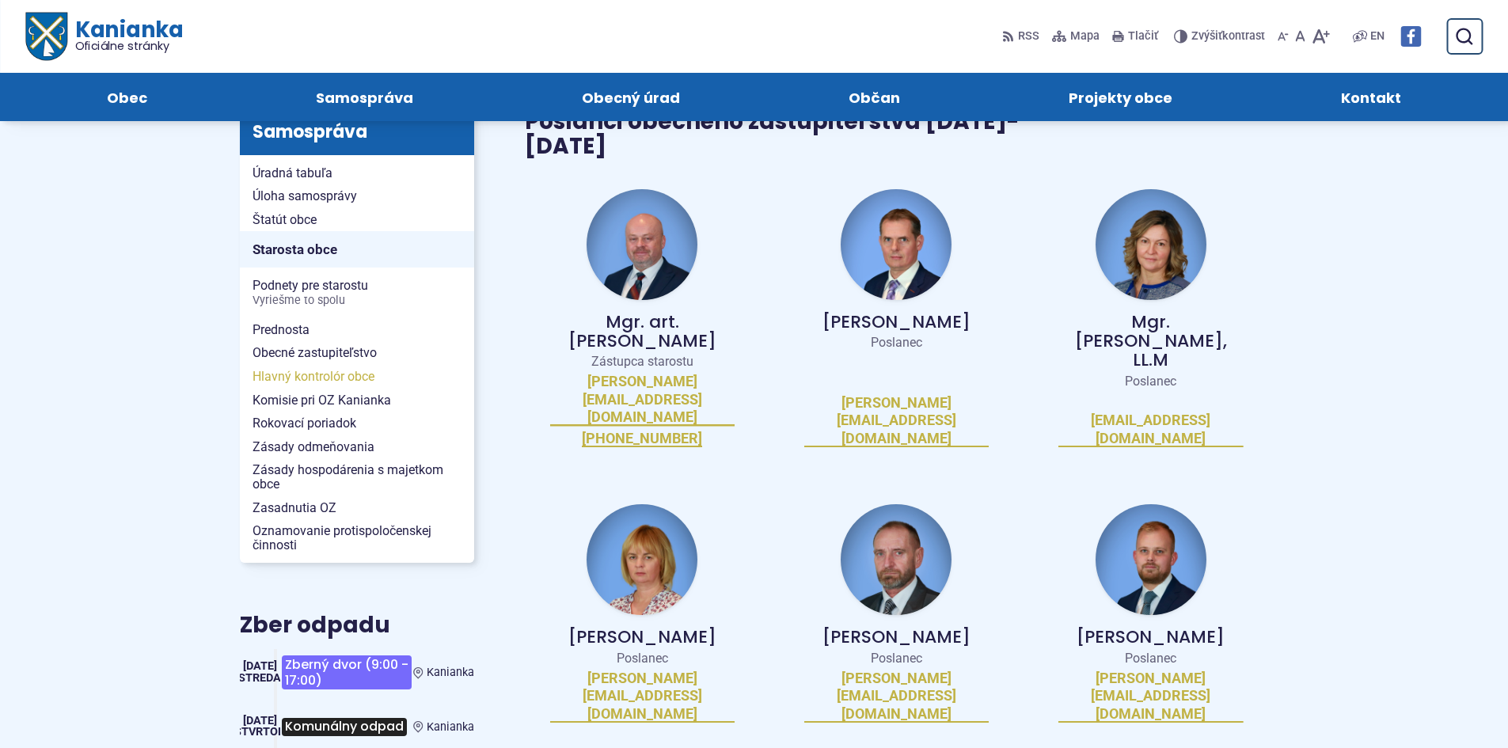
click at [340, 375] on span "Hlavný kontrolór obce" at bounding box center [357, 377] width 209 height 24
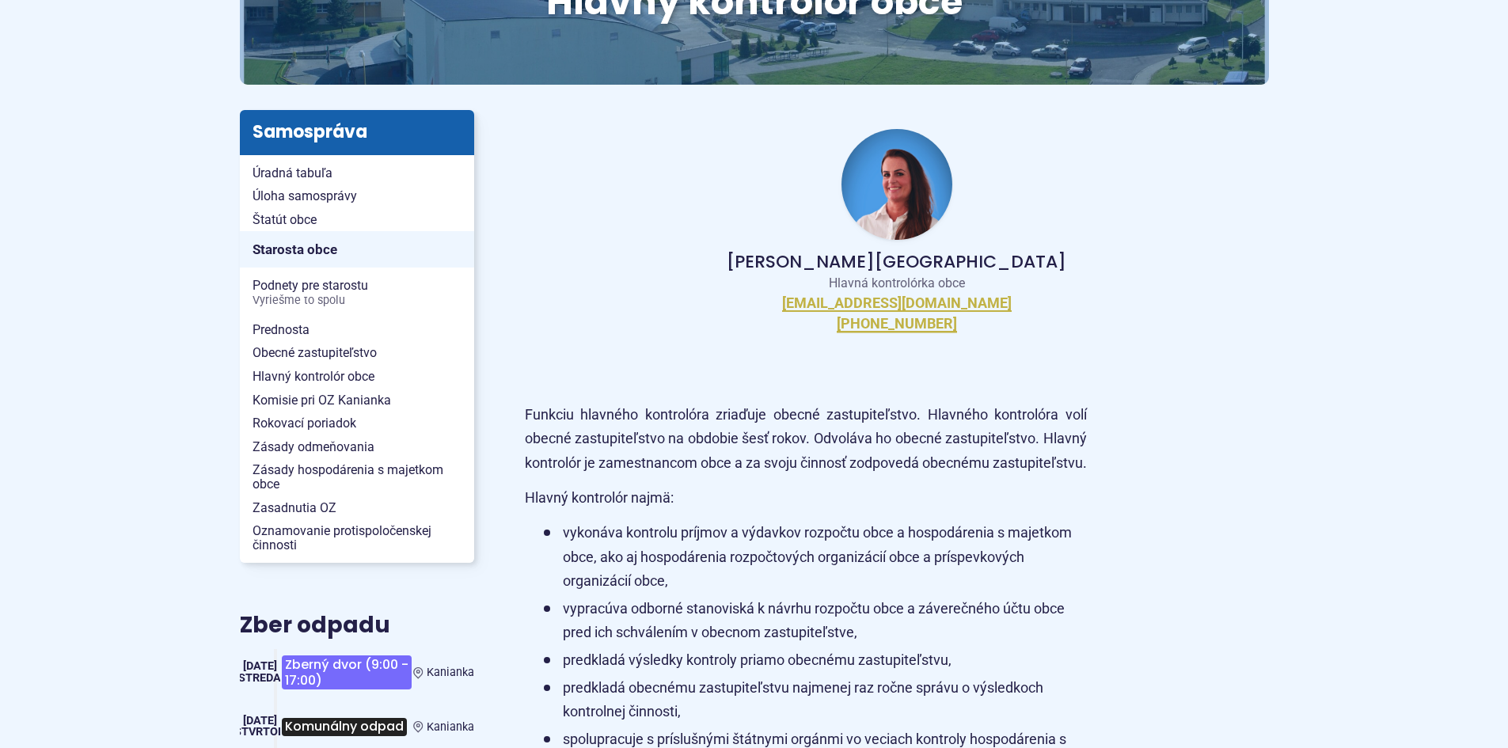
scroll to position [396, 0]
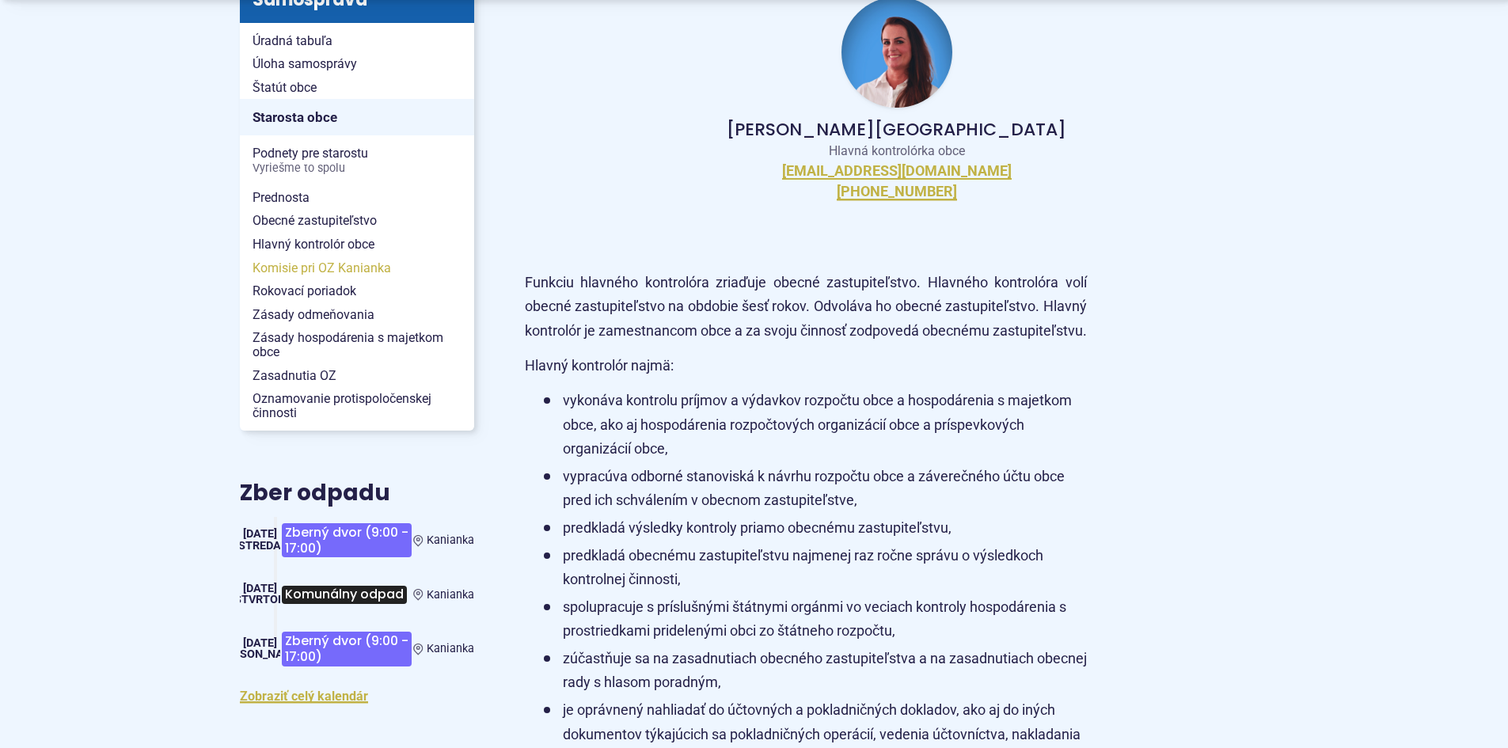
click at [288, 272] on span "Komisie pri OZ Kanianka" at bounding box center [357, 268] width 209 height 24
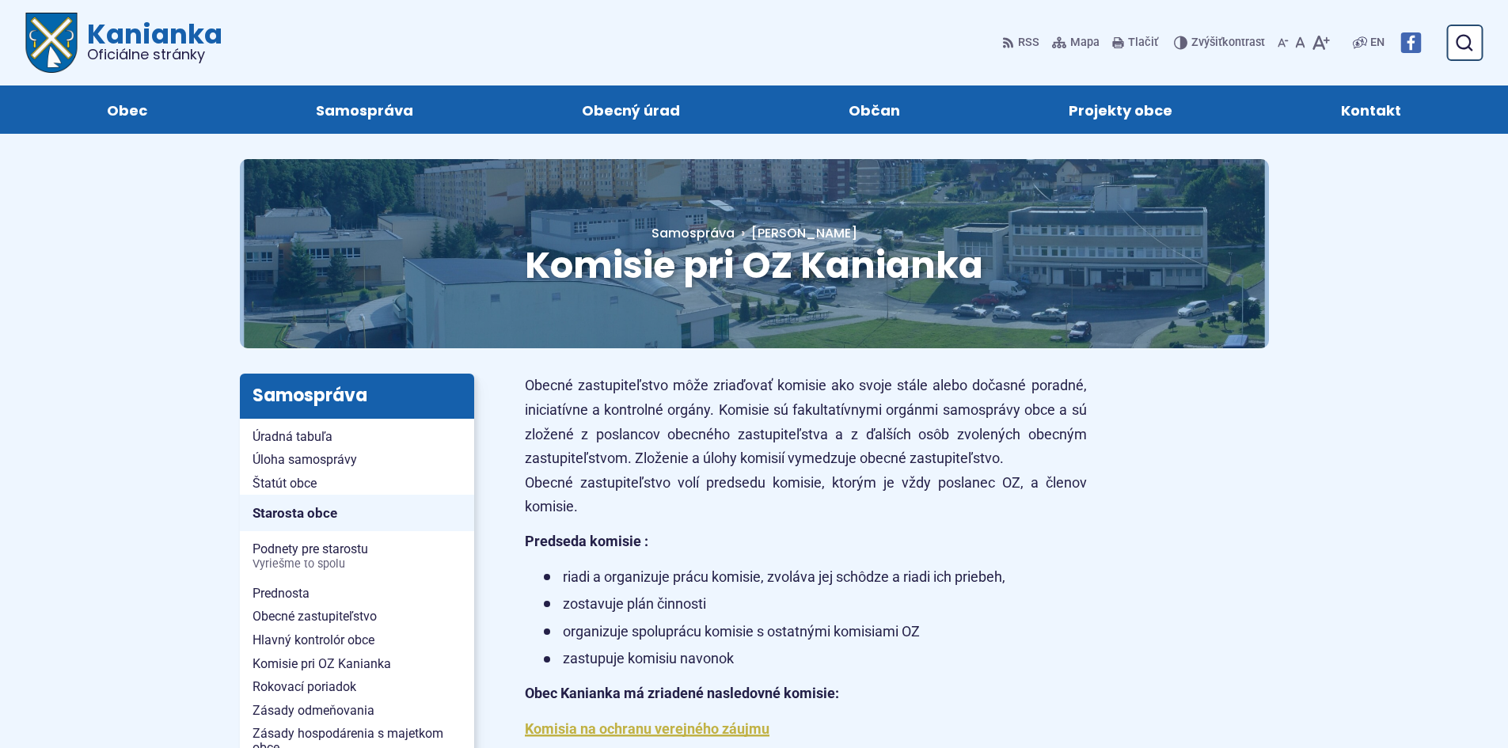
scroll to position [396, 0]
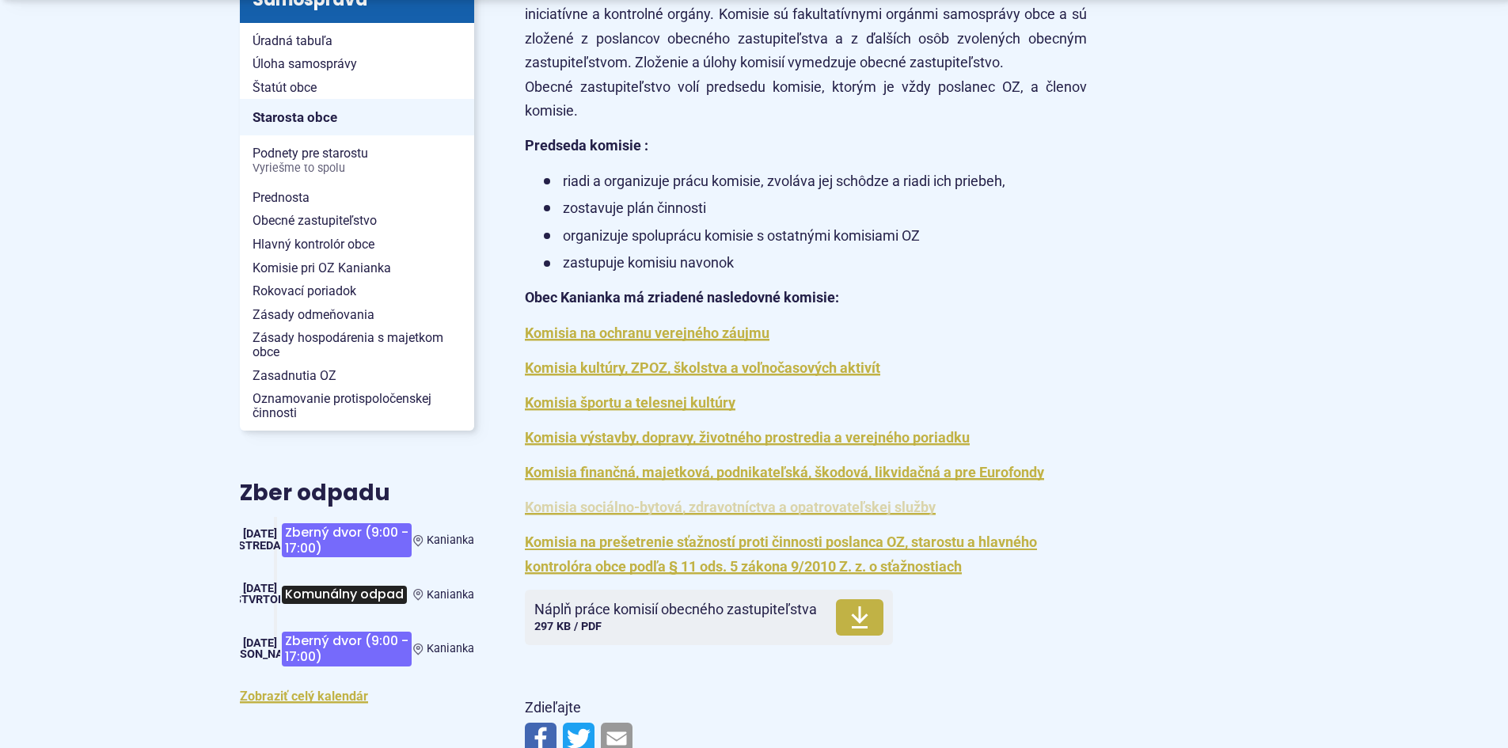
click at [745, 505] on link "Komisia sociálno-bytová, zdravotníctva a opatrovateľskej služby" at bounding box center [730, 507] width 411 height 17
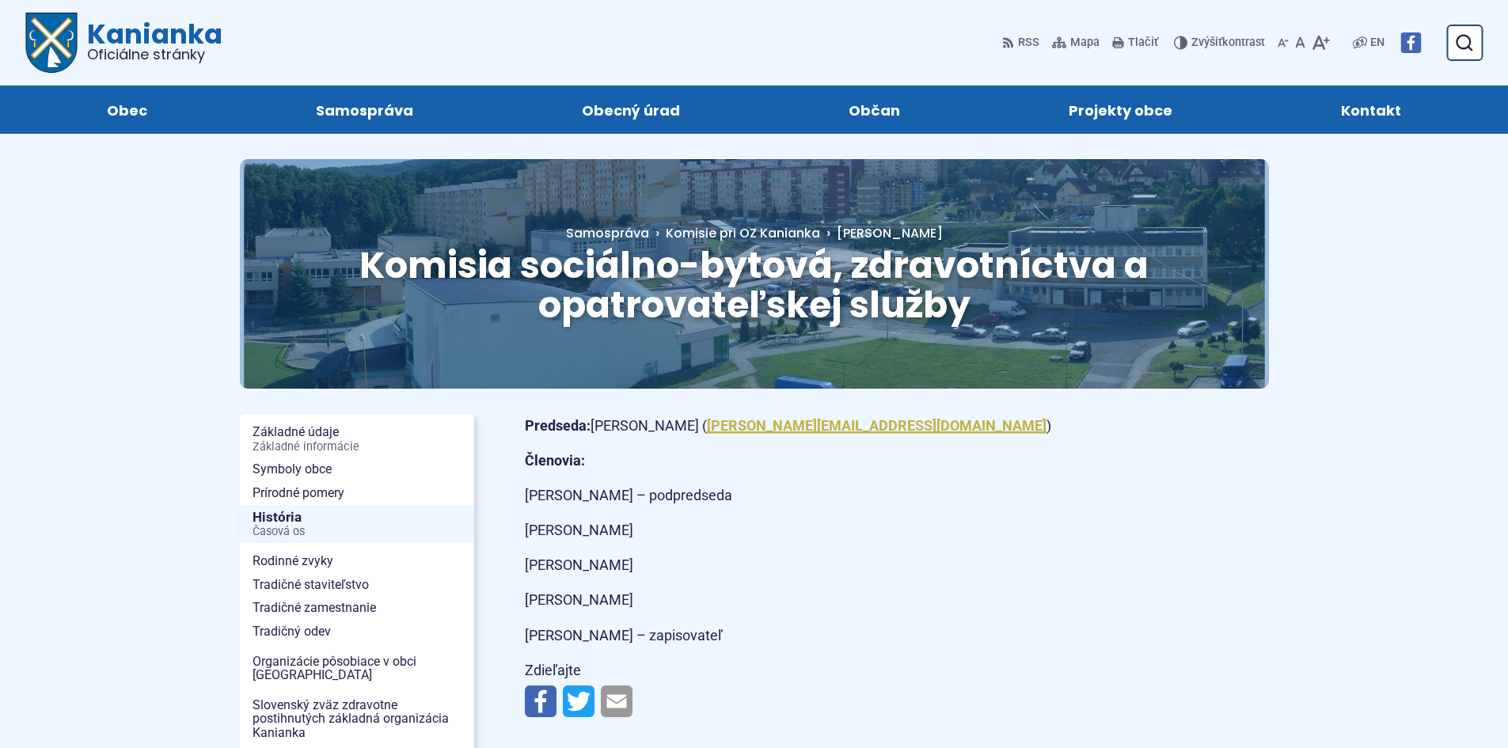
click at [1414, 35] on img at bounding box center [1410, 42] width 21 height 21
